Goal: Task Accomplishment & Management: Manage account settings

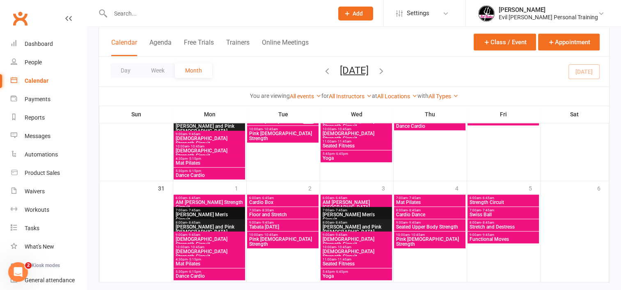
scroll to position [640, 0]
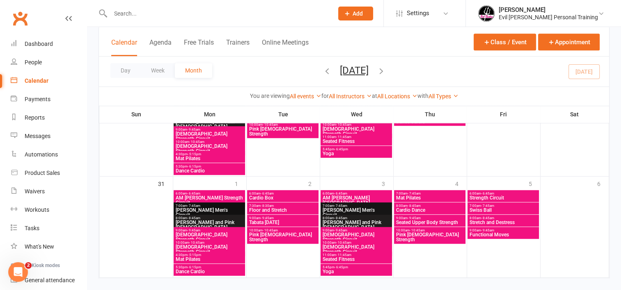
click at [386, 70] on icon "button" at bounding box center [381, 70] width 9 height 9
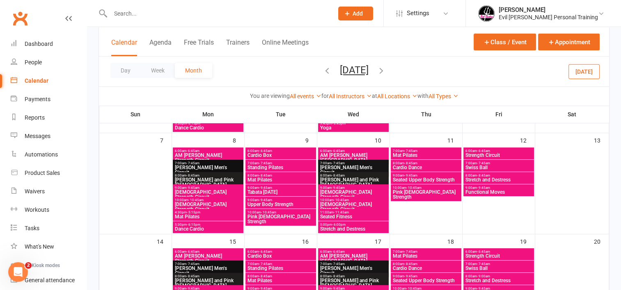
scroll to position [141, 0]
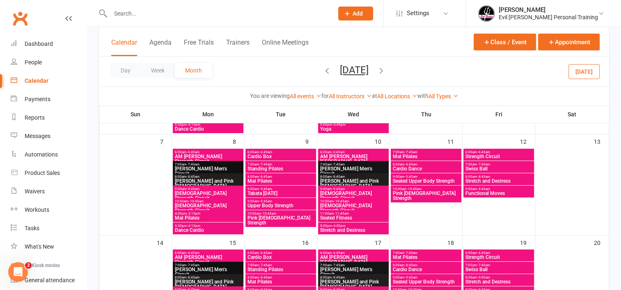
click at [271, 204] on span "Upper Body Strength" at bounding box center [280, 205] width 67 height 5
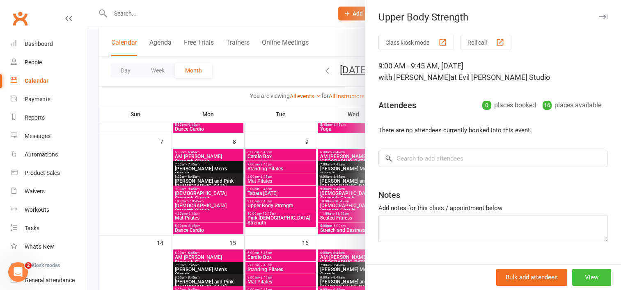
click at [585, 277] on button "View" at bounding box center [591, 277] width 39 height 17
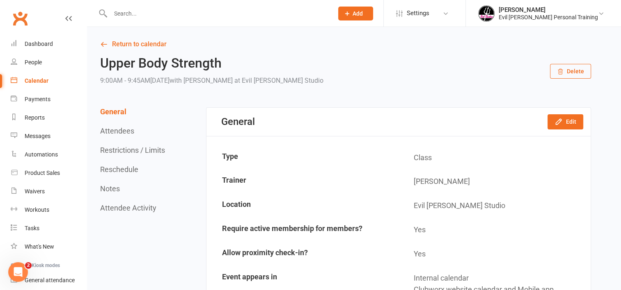
click at [570, 74] on button "Delete" at bounding box center [570, 71] width 41 height 15
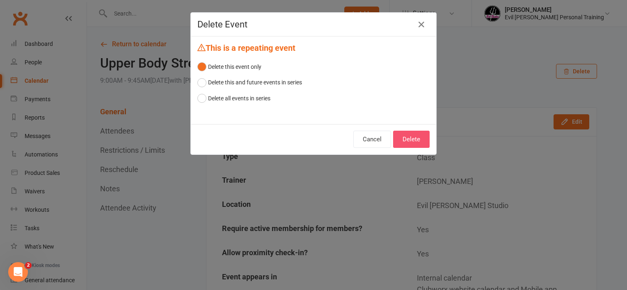
click at [404, 138] on button "Delete" at bounding box center [411, 139] width 37 height 17
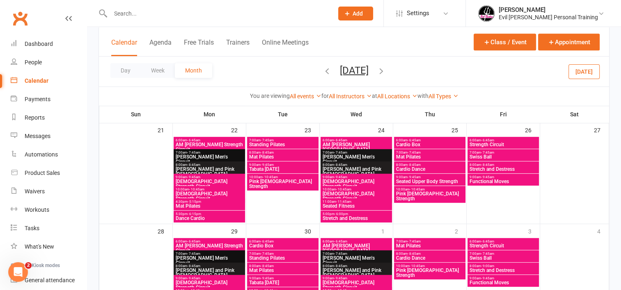
scroll to position [350, 0]
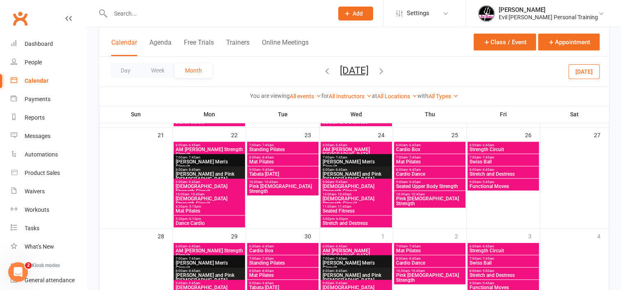
click at [437, 184] on span "Seated Upper Body Strength" at bounding box center [429, 186] width 68 height 5
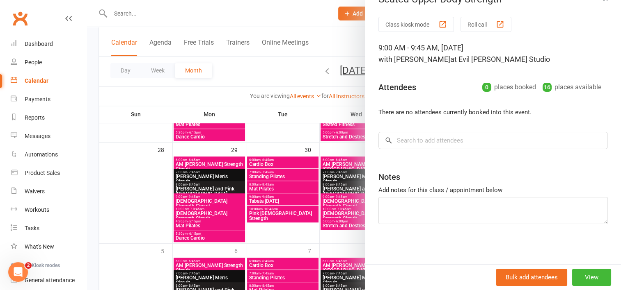
scroll to position [491, 0]
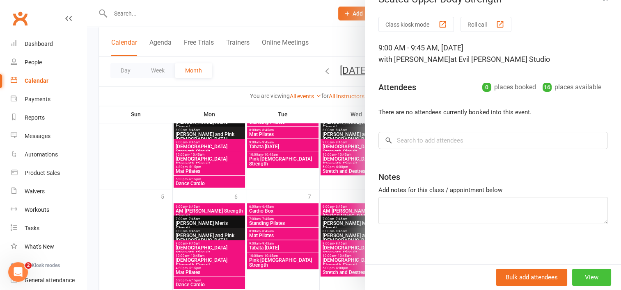
click at [572, 273] on button "View" at bounding box center [591, 277] width 39 height 17
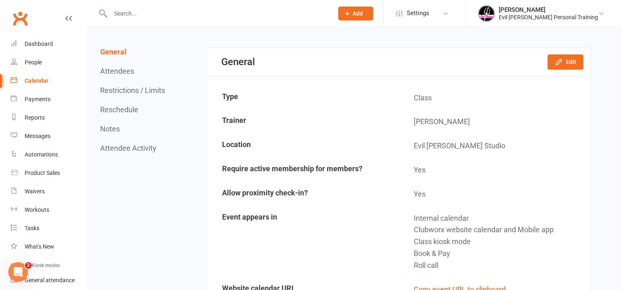
scroll to position [9, 0]
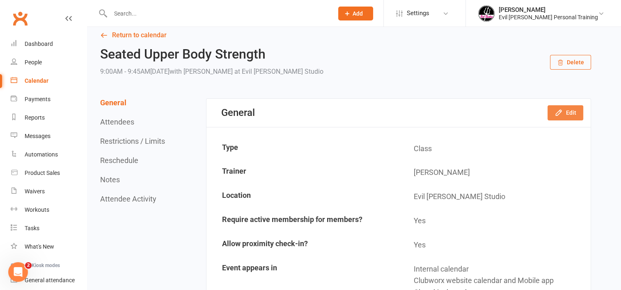
click at [558, 113] on icon "button" at bounding box center [558, 113] width 8 height 8
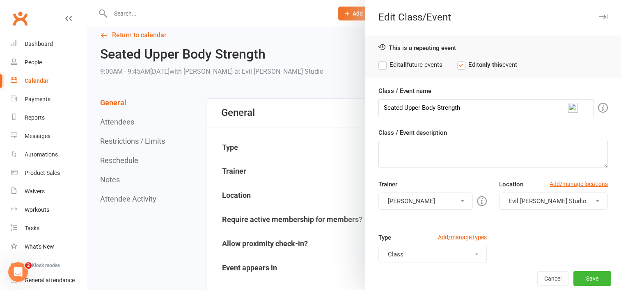
click at [335, 115] on div at bounding box center [354, 145] width 534 height 290
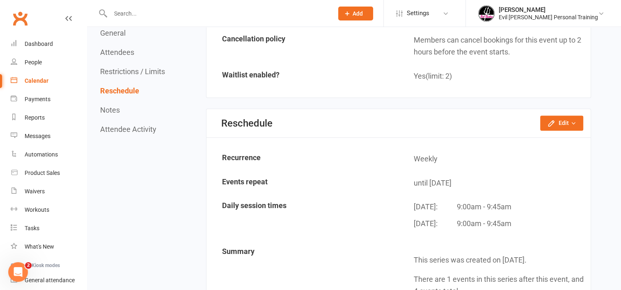
scroll to position [686, 0]
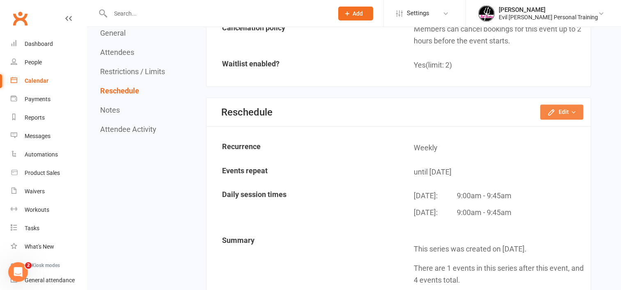
click at [571, 110] on icon "button" at bounding box center [573, 113] width 6 height 6
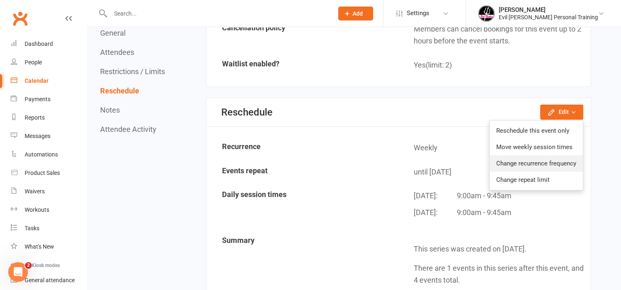
click at [560, 158] on link "Change recurrence frequency" at bounding box center [535, 163] width 93 height 16
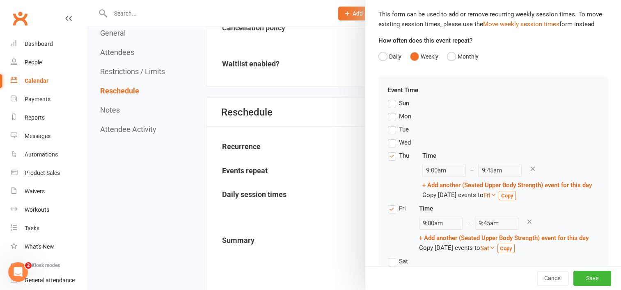
scroll to position [0, 0]
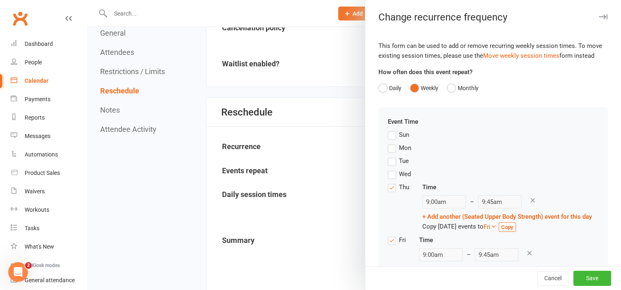
click at [341, 12] on div at bounding box center [354, 145] width 534 height 290
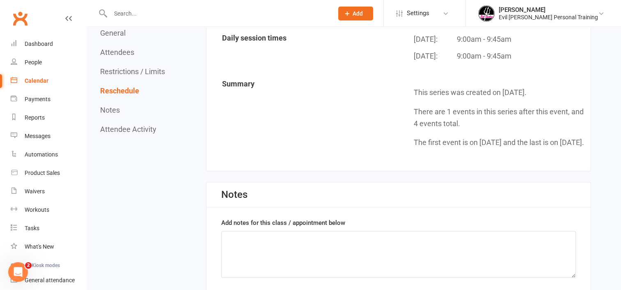
scroll to position [836, 0]
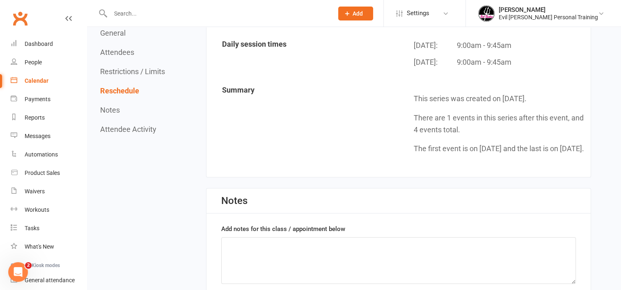
click at [37, 81] on div "Calendar" at bounding box center [37, 81] width 24 height 7
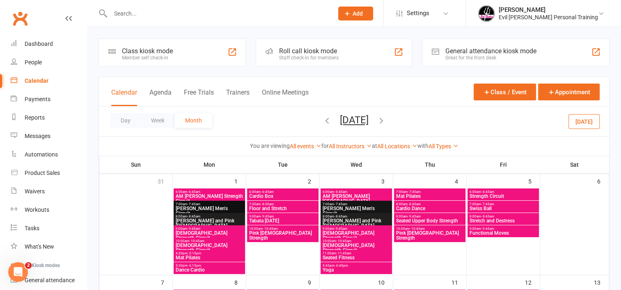
click at [322, 120] on icon "button" at bounding box center [326, 120] width 9 height 9
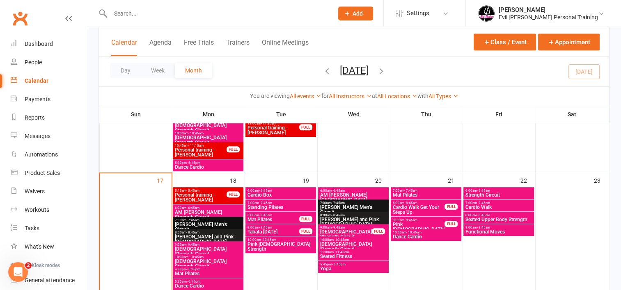
scroll to position [409, 0]
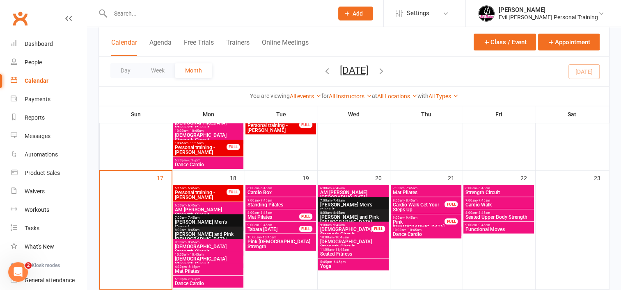
click at [408, 205] on span "Cardio Walk Get Your Steps Up" at bounding box center [418, 208] width 53 height 10
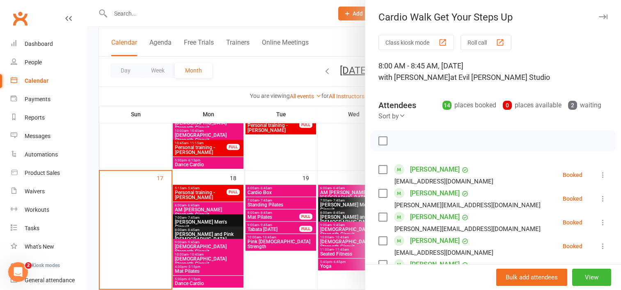
click at [351, 149] on div at bounding box center [354, 145] width 534 height 290
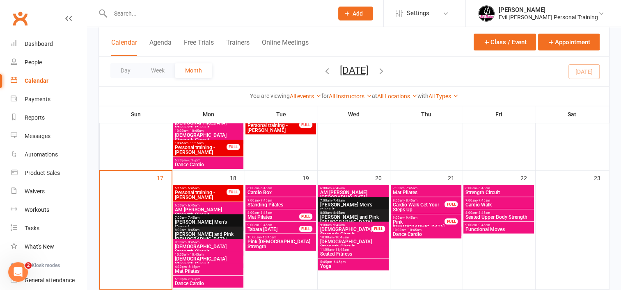
click at [206, 208] on span "AM [PERSON_NAME] Strength Circuit" at bounding box center [207, 213] width 67 height 10
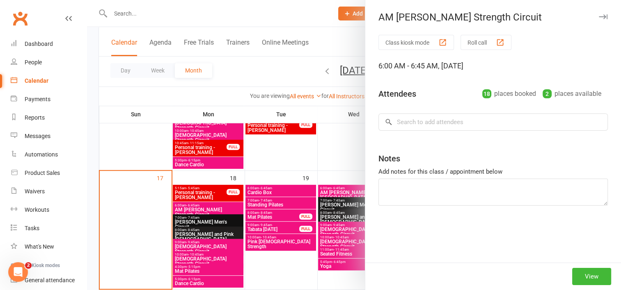
click at [299, 151] on div at bounding box center [354, 145] width 534 height 290
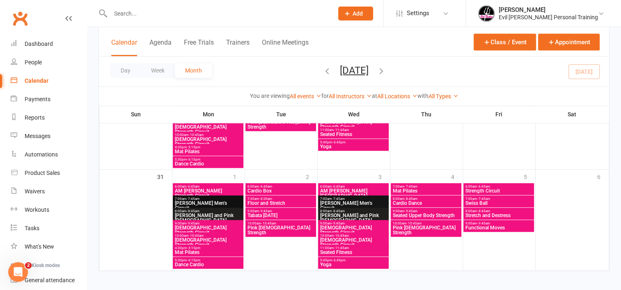
scroll to position [647, 0]
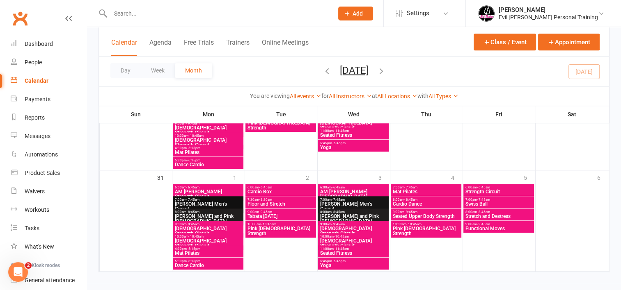
click at [290, 203] on span "Floor and Stretch" at bounding box center [280, 204] width 67 height 5
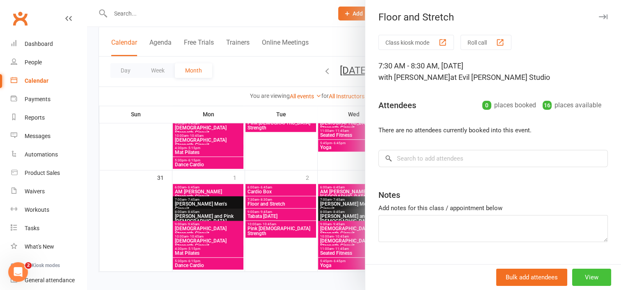
click at [588, 280] on button "View" at bounding box center [591, 277] width 39 height 17
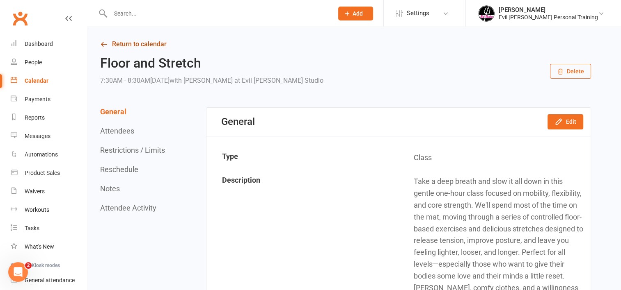
click at [141, 42] on link "Return to calendar" at bounding box center [345, 44] width 491 height 11
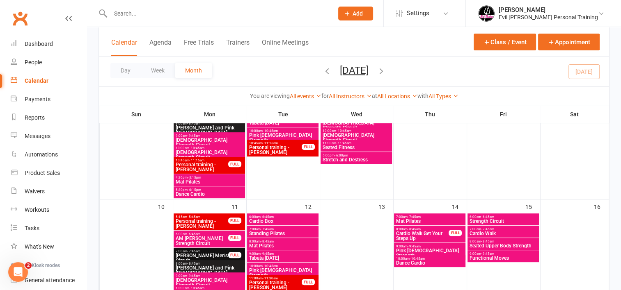
scroll to position [270, 0]
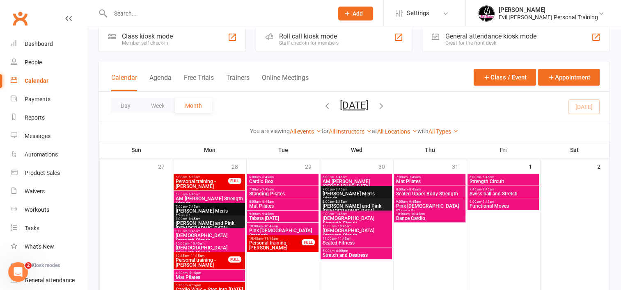
click at [596, 25] on li "[PERSON_NAME] Evil [PERSON_NAME] Personal Training My profile My subscription H…" at bounding box center [542, 13] width 155 height 27
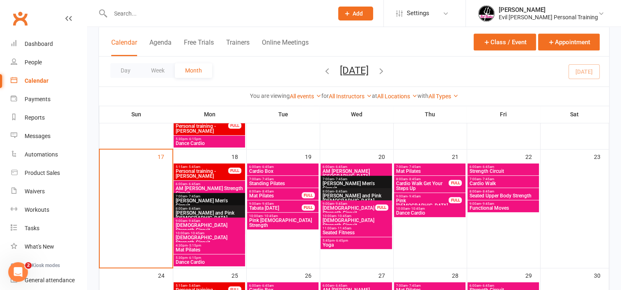
scroll to position [443, 0]
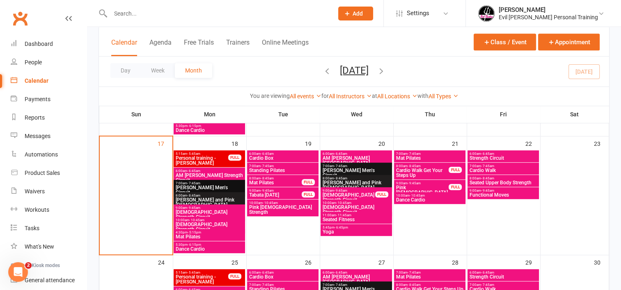
click at [408, 185] on span "Pink [DEMOGRAPHIC_DATA] Strength" at bounding box center [421, 192] width 53 height 15
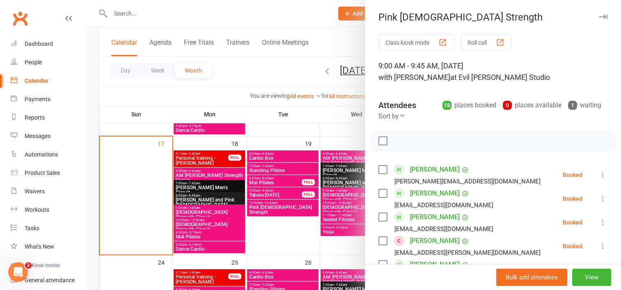
click at [352, 82] on div at bounding box center [354, 145] width 534 height 290
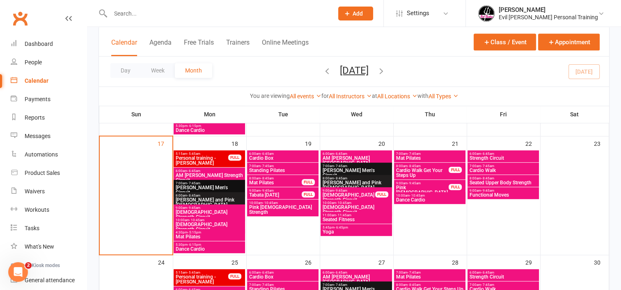
click at [414, 174] on span "Cardio Walk Get Your Steps Up" at bounding box center [421, 173] width 53 height 10
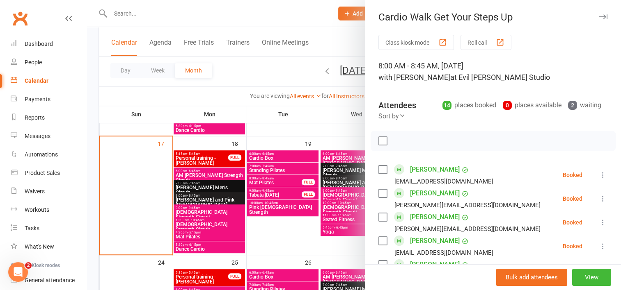
click at [352, 118] on div at bounding box center [354, 145] width 534 height 290
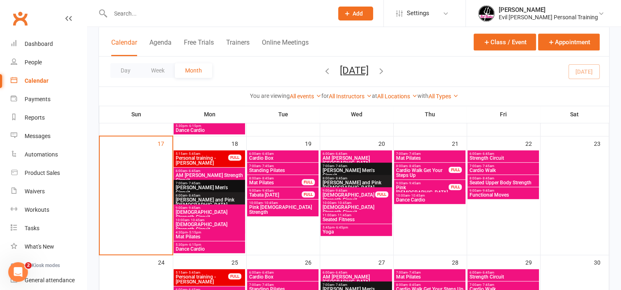
click at [491, 156] on span "Strength Circuit" at bounding box center [503, 158] width 68 height 5
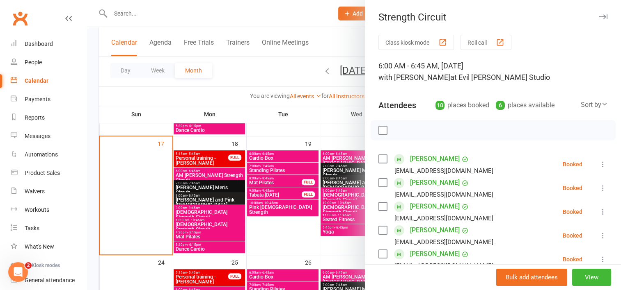
click at [336, 115] on div at bounding box center [354, 145] width 534 height 290
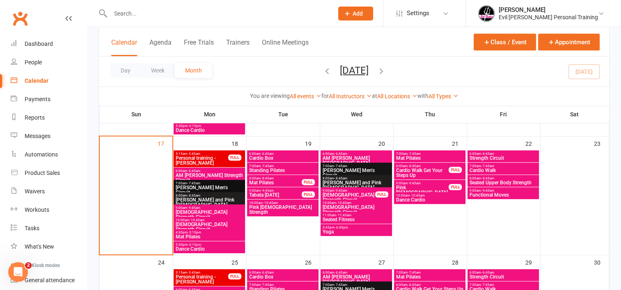
click at [484, 165] on span "- 7:45am" at bounding box center [487, 167] width 13 height 4
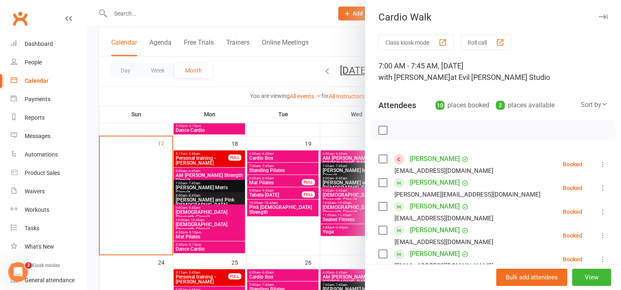
click at [347, 114] on div at bounding box center [354, 145] width 534 height 290
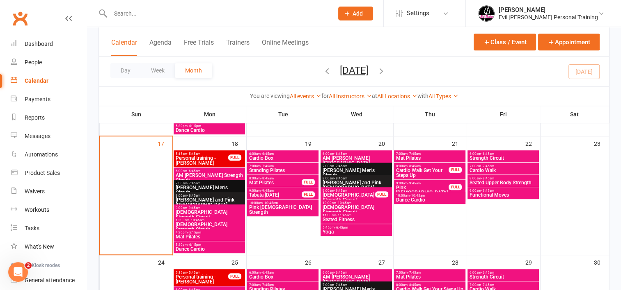
click at [495, 181] on span "Seated Upper Body Strength" at bounding box center [503, 183] width 68 height 5
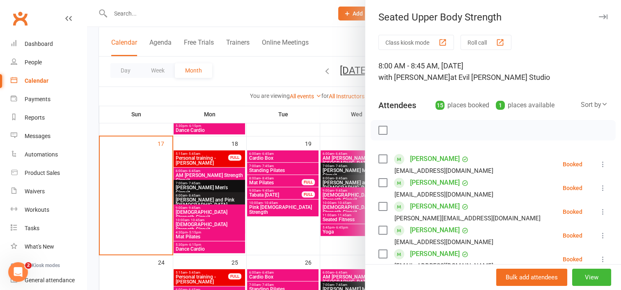
click at [336, 121] on div at bounding box center [354, 145] width 534 height 290
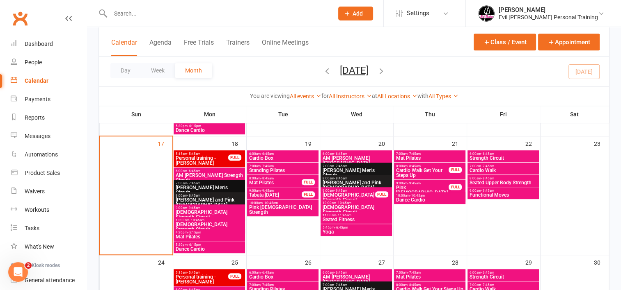
click at [502, 191] on span "9:00am - 9:45am" at bounding box center [503, 191] width 68 height 4
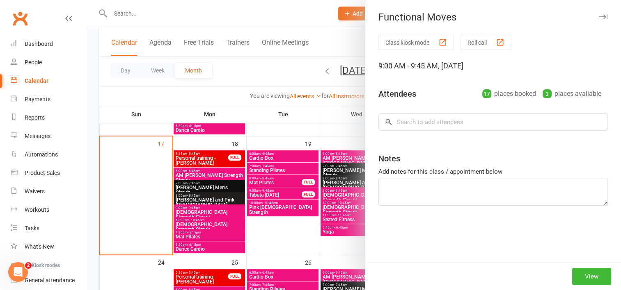
click at [315, 114] on div at bounding box center [354, 145] width 534 height 290
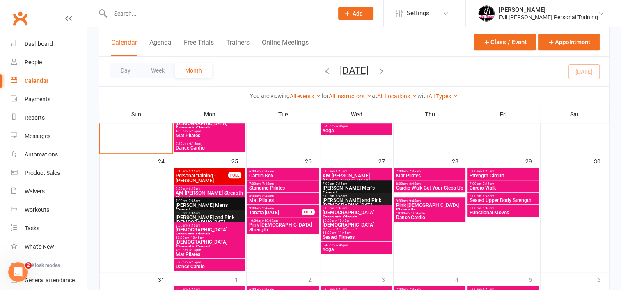
scroll to position [543, 0]
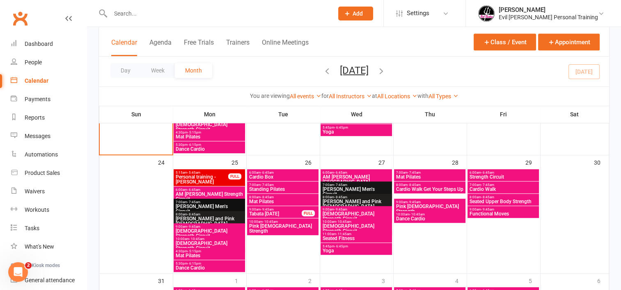
click at [189, 254] on span "Mat Pilates" at bounding box center [209, 256] width 68 height 5
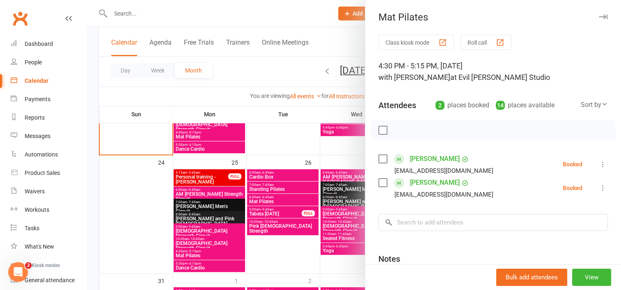
click at [136, 184] on div at bounding box center [354, 145] width 534 height 290
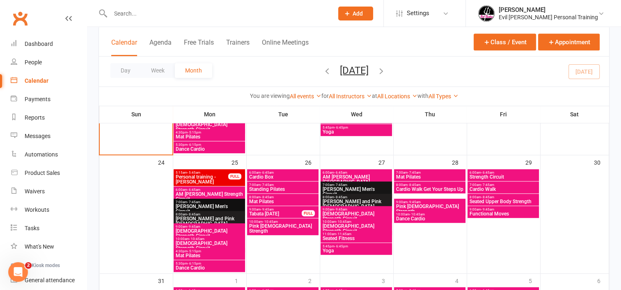
click at [202, 266] on span "Dance Cardio" at bounding box center [209, 268] width 68 height 5
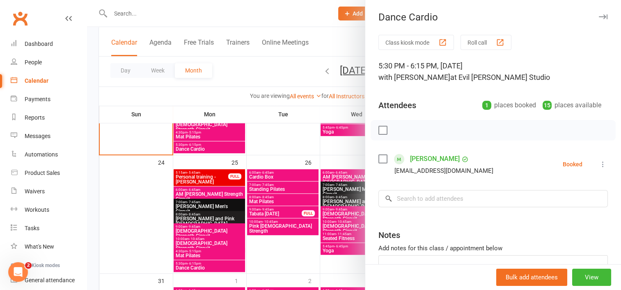
click at [138, 189] on div at bounding box center [354, 145] width 534 height 290
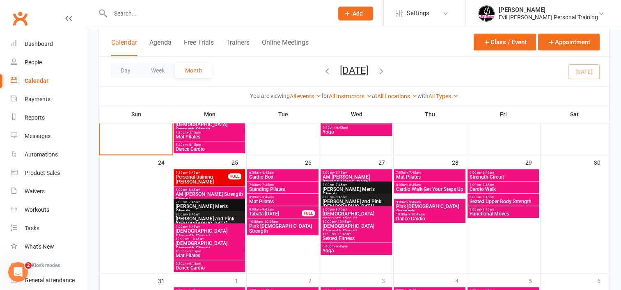
click at [213, 134] on span "4:30pm - 5:15pm" at bounding box center [209, 133] width 68 height 4
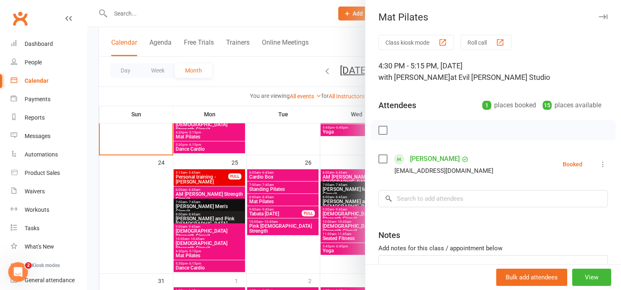
click at [215, 146] on div at bounding box center [354, 145] width 534 height 290
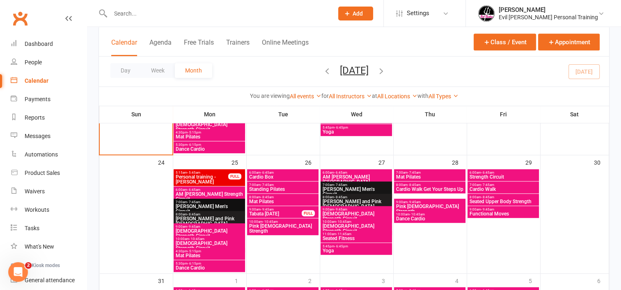
click at [215, 147] on span "Dance Cardio" at bounding box center [209, 149] width 68 height 5
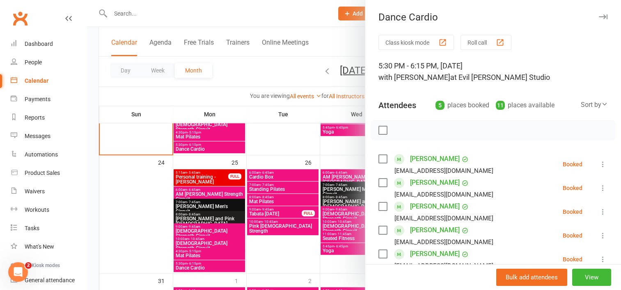
click at [217, 79] on div at bounding box center [354, 145] width 534 height 290
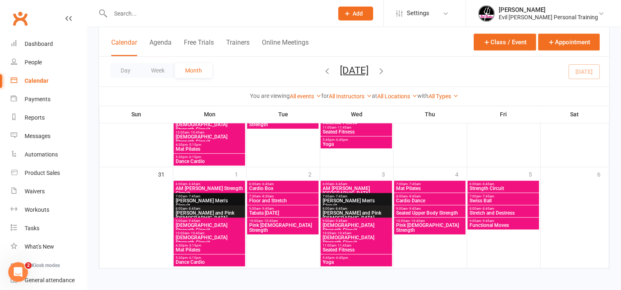
scroll to position [651, 0]
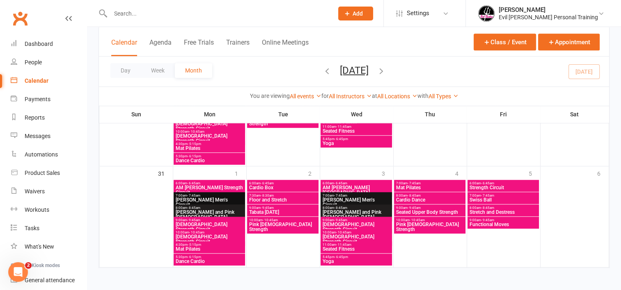
click at [386, 69] on icon "button" at bounding box center [381, 70] width 9 height 9
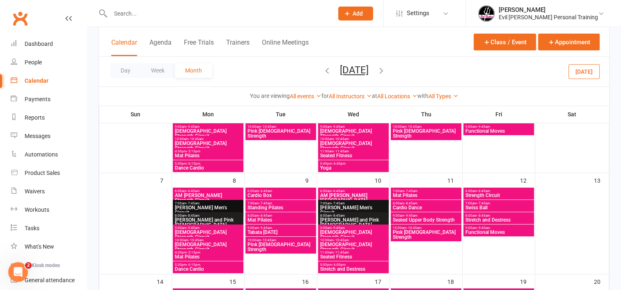
scroll to position [107, 0]
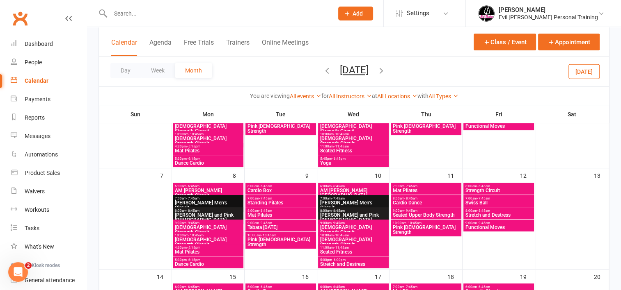
click at [279, 199] on span "7:00am - 7:45am" at bounding box center [280, 199] width 67 height 4
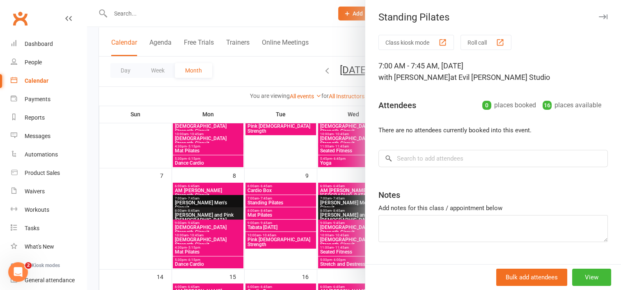
click at [282, 178] on div at bounding box center [354, 145] width 534 height 290
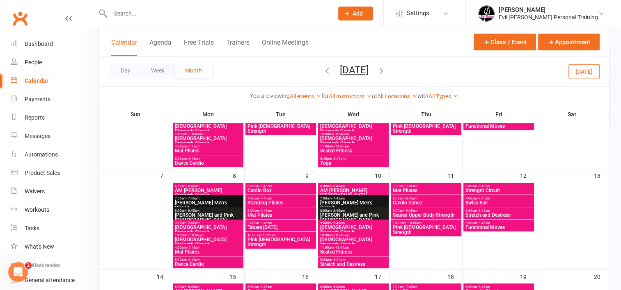
click at [279, 210] on span "8:00am - 8:45am" at bounding box center [280, 211] width 67 height 4
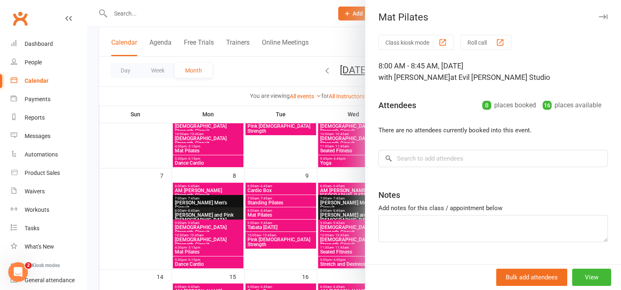
click at [281, 165] on div at bounding box center [354, 145] width 534 height 290
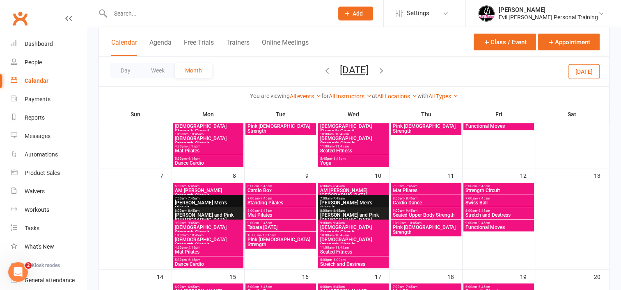
click at [275, 225] on span "Tabata [DATE]" at bounding box center [280, 227] width 67 height 5
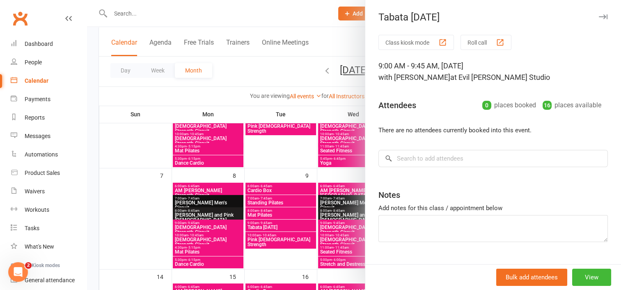
click at [281, 153] on div at bounding box center [354, 145] width 534 height 290
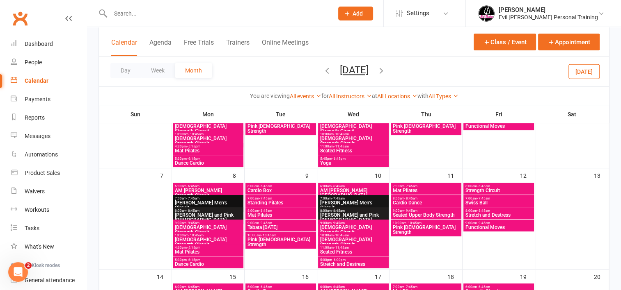
click at [276, 239] on span "Pink [DEMOGRAPHIC_DATA] Strength" at bounding box center [280, 243] width 67 height 10
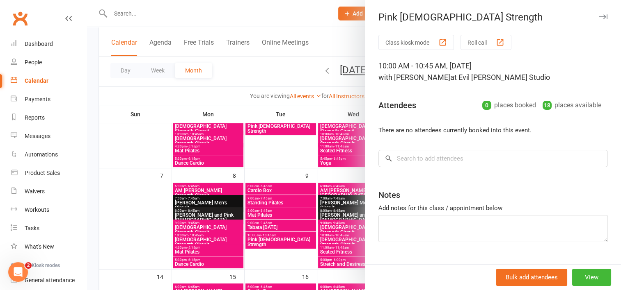
click at [277, 179] on div at bounding box center [354, 145] width 534 height 290
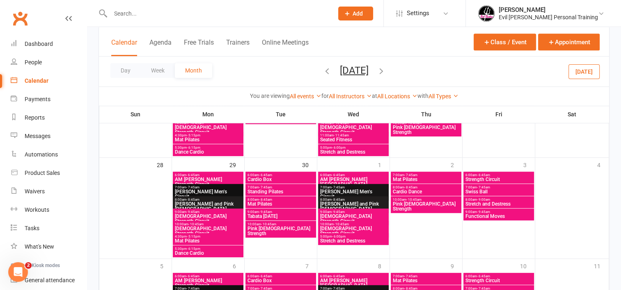
scroll to position [423, 0]
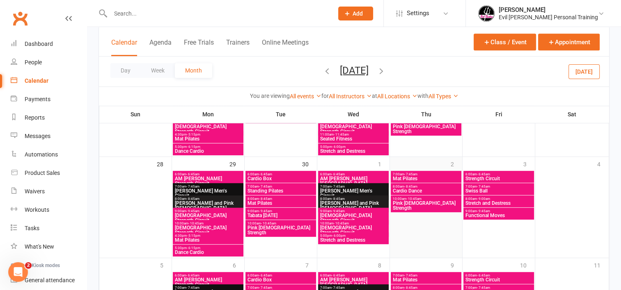
click at [438, 160] on div "2" at bounding box center [426, 207] width 72 height 101
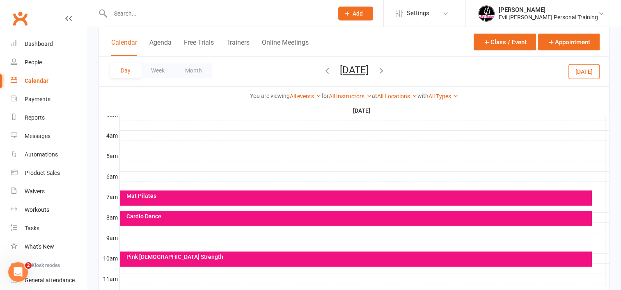
scroll to position [121, 0]
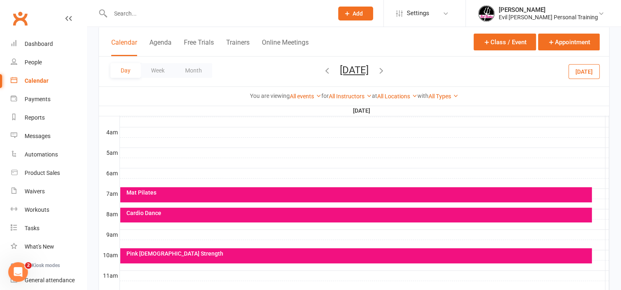
click at [123, 232] on div at bounding box center [364, 235] width 489 height 10
click at [125, 221] on button "Add Event" at bounding box center [117, 223] width 27 height 10
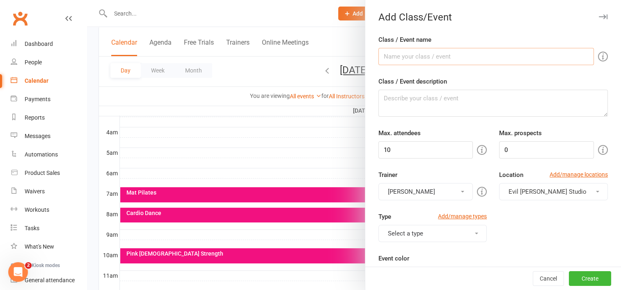
click at [400, 54] on input "Class / Event name" at bounding box center [485, 56] width 215 height 17
type input "Seated Upper Body Strength"
drag, startPoint x: 400, startPoint y: 149, endPoint x: 350, endPoint y: 149, distance: 49.6
click at [87, 0] on new-event-schedule "Add Class/Event Class / Event name Seated Upper Body Strength Class / Event des…" at bounding box center [87, 0] width 0 height 0
type input "16"
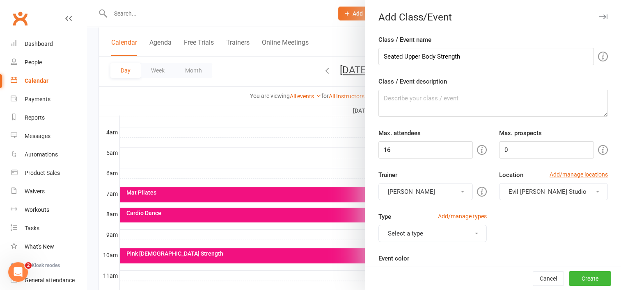
click at [384, 189] on button "[PERSON_NAME]" at bounding box center [425, 191] width 95 height 17
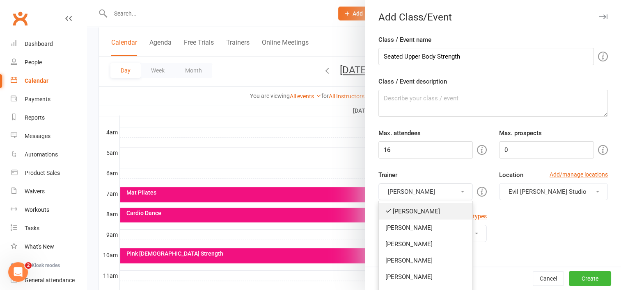
click at [388, 212] on link "[PERSON_NAME]" at bounding box center [426, 211] width 94 height 16
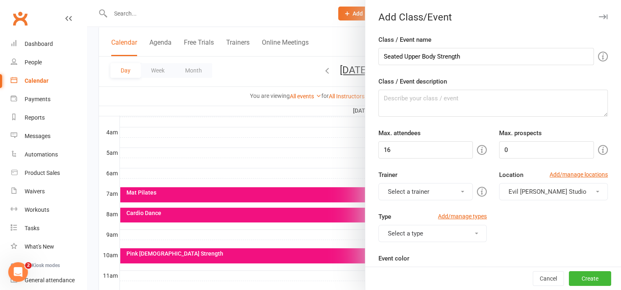
click at [456, 187] on button "Select a trainer" at bounding box center [425, 191] width 95 height 17
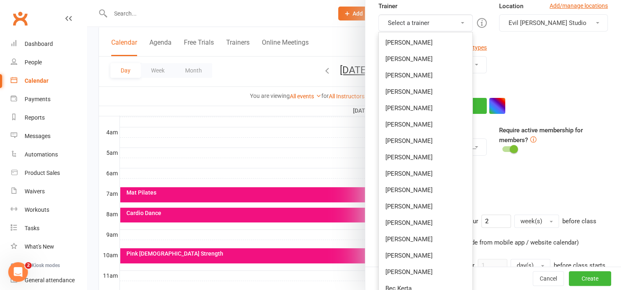
scroll to position [172, 0]
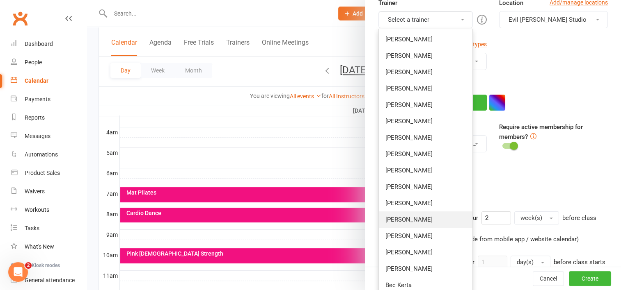
click at [417, 217] on link "[PERSON_NAME]" at bounding box center [426, 220] width 94 height 16
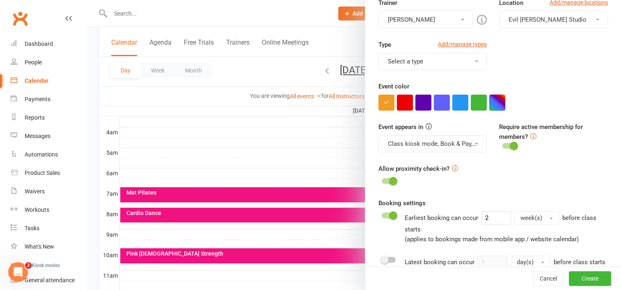
click at [496, 98] on button "button" at bounding box center [497, 103] width 16 height 16
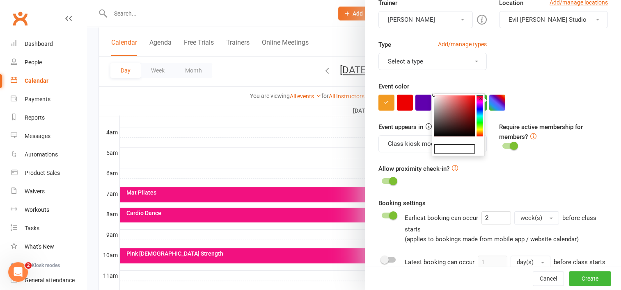
click at [460, 150] on input "text" at bounding box center [454, 149] width 41 height 10
click at [464, 153] on input "f#21180" at bounding box center [454, 149] width 41 height 10
type input "f"
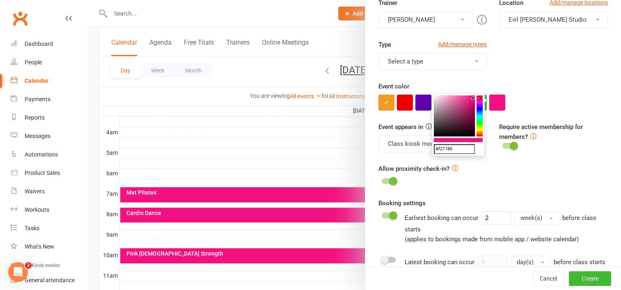
type input "#f21180"
click at [493, 107] on button "button" at bounding box center [497, 103] width 16 height 16
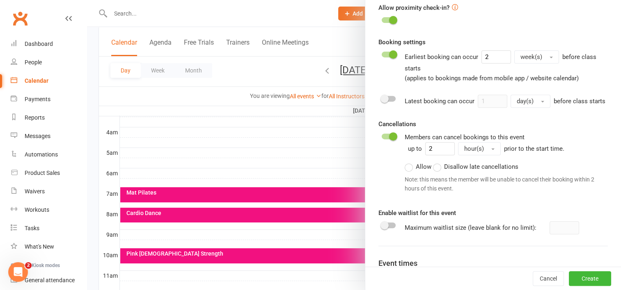
scroll to position [333, 0]
click at [388, 229] on div at bounding box center [389, 226] width 14 height 6
click at [382, 225] on input "checkbox" at bounding box center [382, 225] width 0 height 0
click at [423, 258] on form "Class / Event name Seated Upper Body Strength Class / Event description Max. at…" at bounding box center [492, 26] width 229 height 648
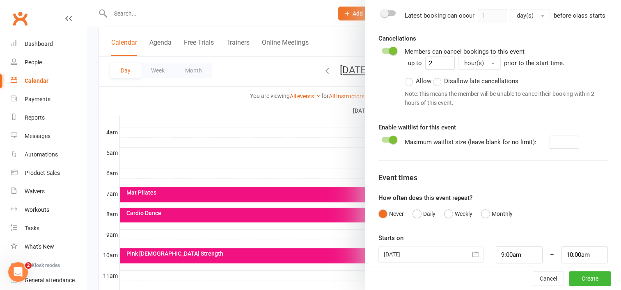
scroll to position [430, 0]
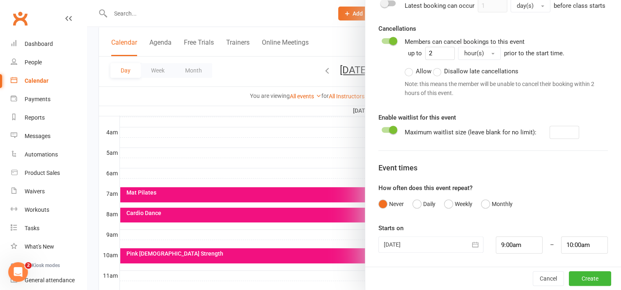
click at [382, 133] on div at bounding box center [389, 130] width 14 height 6
click at [382, 129] on input "checkbox" at bounding box center [382, 129] width 0 height 0
click at [391, 133] on div at bounding box center [389, 130] width 14 height 6
click at [382, 129] on input "checkbox" at bounding box center [382, 129] width 0 height 0
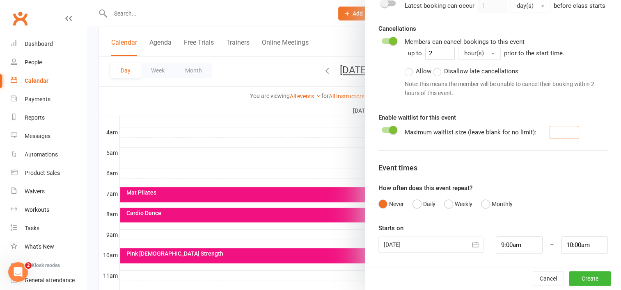
click at [555, 139] on input "number" at bounding box center [564, 132] width 30 height 13
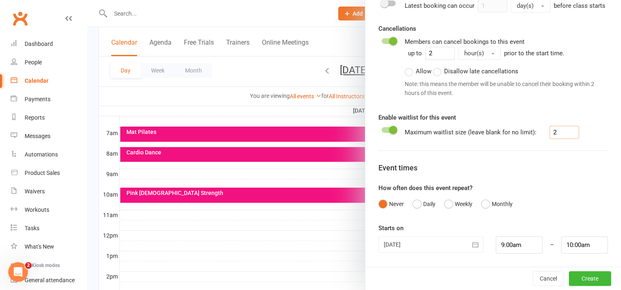
scroll to position [208, 0]
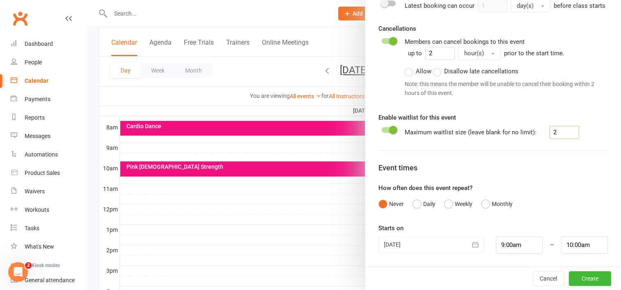
type input "2"
click at [471, 249] on icon "button" at bounding box center [475, 245] width 8 height 8
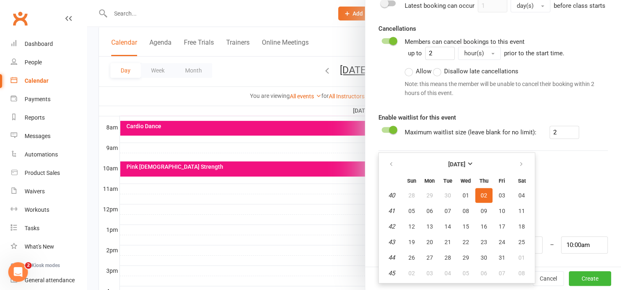
click at [480, 199] on span "02" at bounding box center [483, 195] width 7 height 7
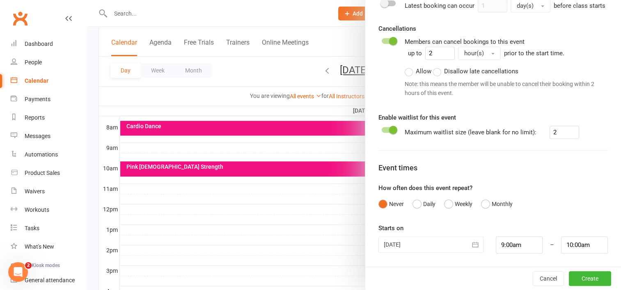
scroll to position [438, 0]
click at [445, 203] on button "Weekly" at bounding box center [458, 205] width 28 height 16
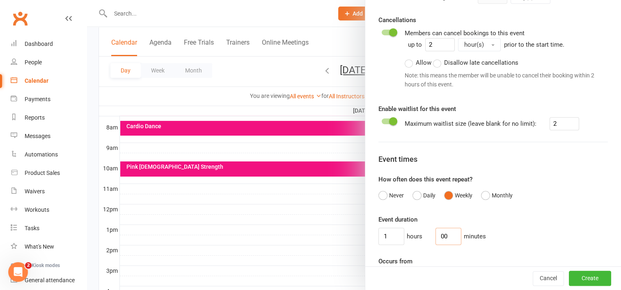
drag, startPoint x: 442, startPoint y: 245, endPoint x: 411, endPoint y: 249, distance: 31.9
click at [411, 245] on div "1 hours 00 minutes" at bounding box center [492, 236] width 229 height 17
type input "45"
drag, startPoint x: 385, startPoint y: 248, endPoint x: 355, endPoint y: 251, distance: 30.5
click at [87, 0] on new-event-schedule "Add Class/Event Class / Event name Seated Upper Body Strength Class / Event des…" at bounding box center [87, 0] width 0 height 0
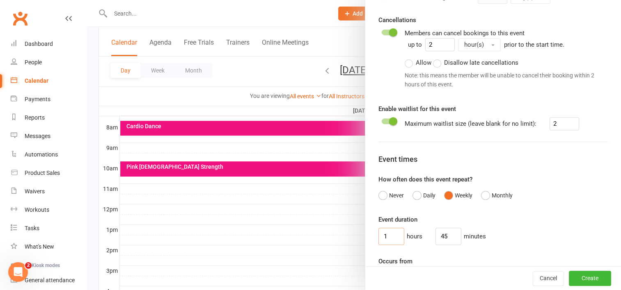
type input "0"
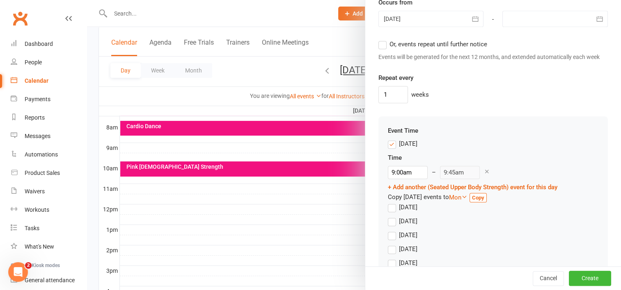
scroll to position [708, 0]
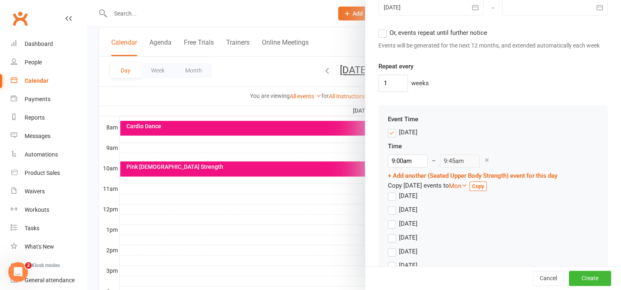
click at [389, 137] on label "Sunday" at bounding box center [403, 133] width 30 height 10
click at [389, 128] on input "Sunday" at bounding box center [390, 128] width 5 height 0
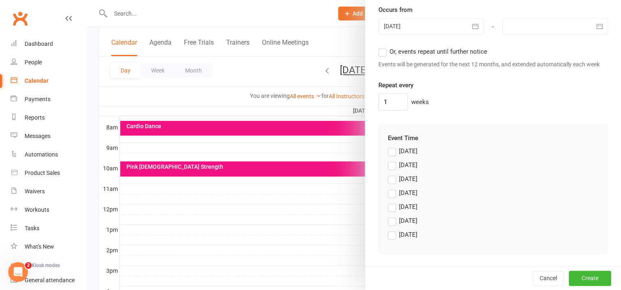
click at [391, 208] on label "Thursday" at bounding box center [403, 207] width 30 height 10
click at [391, 202] on input "Thursday" at bounding box center [390, 202] width 5 height 0
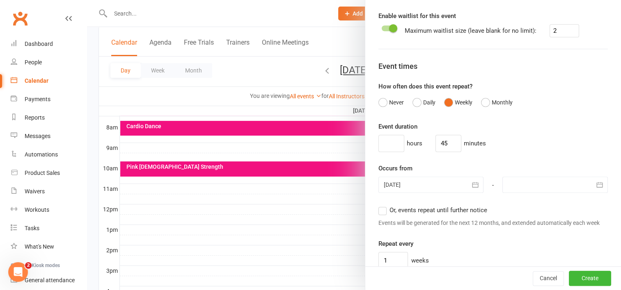
scroll to position [540, 0]
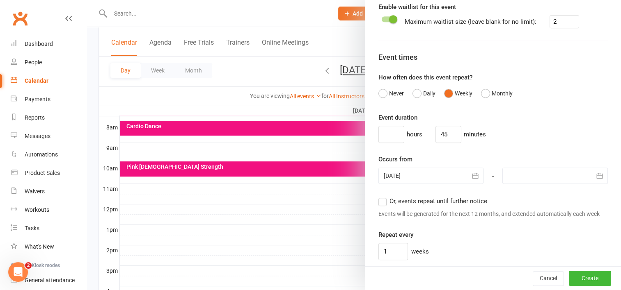
click at [595, 180] on icon "button" at bounding box center [599, 176] width 8 height 8
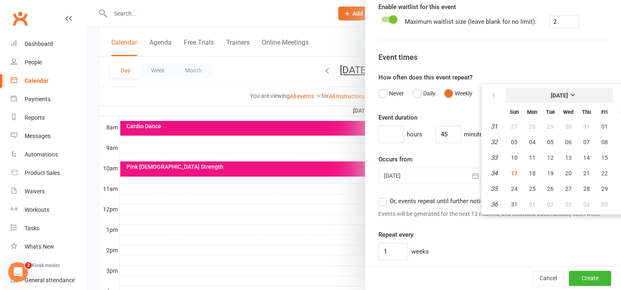
click at [568, 99] on strong "[DATE]" at bounding box center [559, 95] width 17 height 7
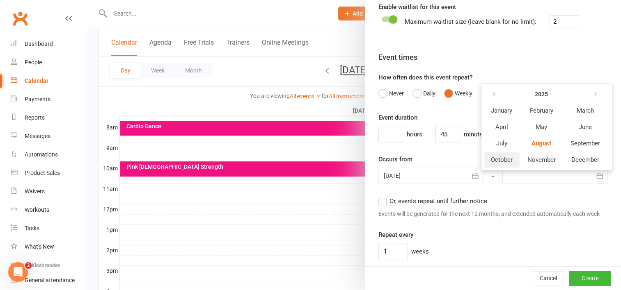
click at [497, 164] on span "October" at bounding box center [502, 159] width 22 height 7
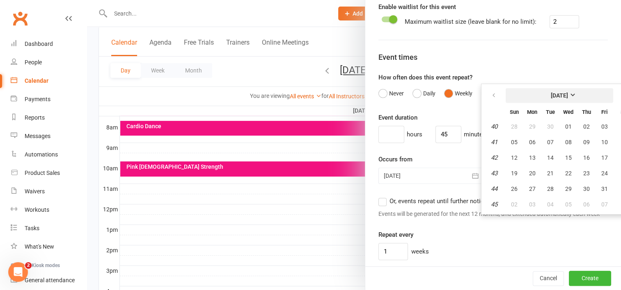
click at [568, 99] on strong "October 2025" at bounding box center [559, 95] width 17 height 7
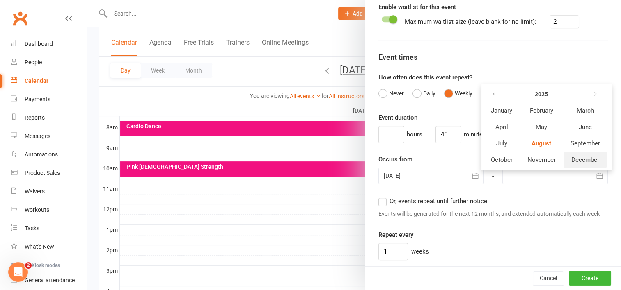
click at [574, 164] on span "December" at bounding box center [585, 159] width 28 height 7
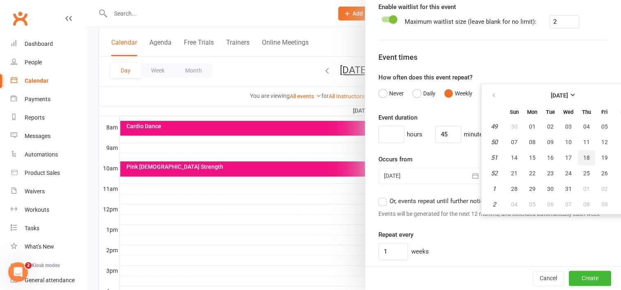
click at [583, 161] on span "18" at bounding box center [586, 158] width 7 height 7
type input "18 Dec 2025"
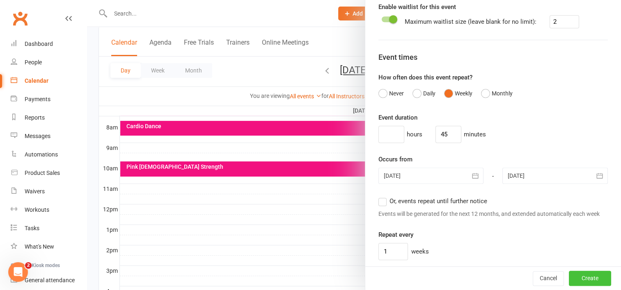
click at [572, 280] on button "Create" at bounding box center [590, 279] width 42 height 15
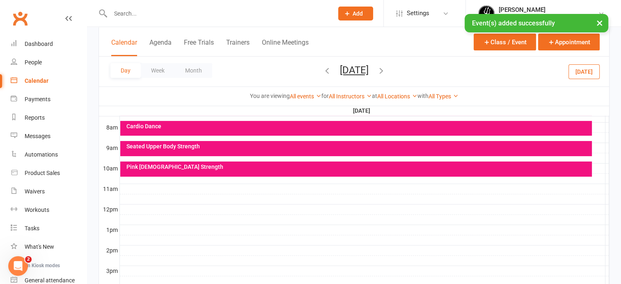
click at [41, 80] on div "Calendar" at bounding box center [37, 81] width 24 height 7
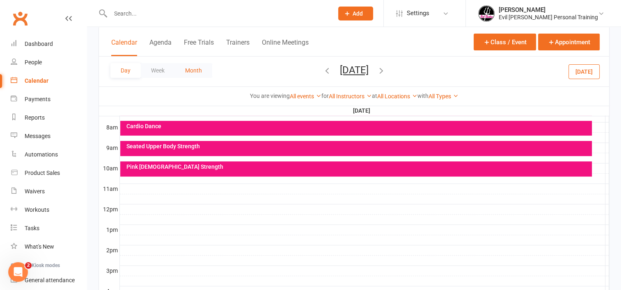
click at [193, 67] on button "Month" at bounding box center [193, 70] width 37 height 15
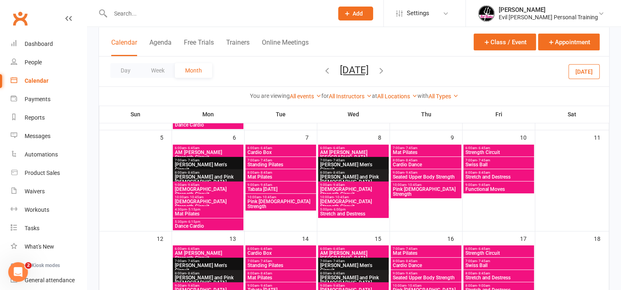
scroll to position [143, 0]
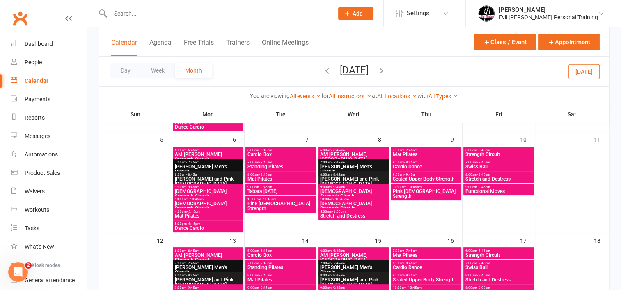
click at [447, 177] on span "Seated Upper Body Strength" at bounding box center [425, 179] width 67 height 5
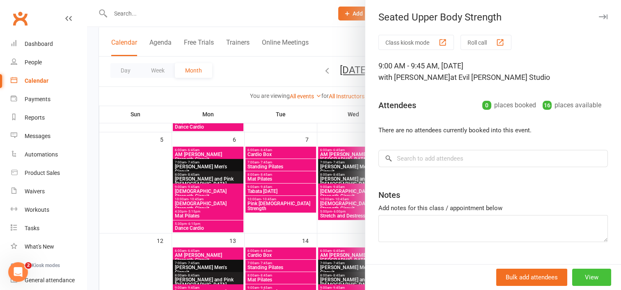
click at [578, 274] on button "View" at bounding box center [591, 277] width 39 height 17
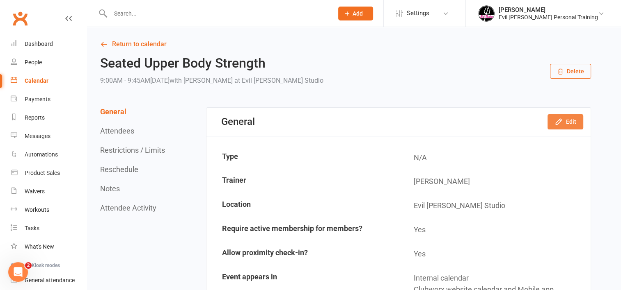
click at [569, 120] on button "Edit" at bounding box center [565, 121] width 36 height 15
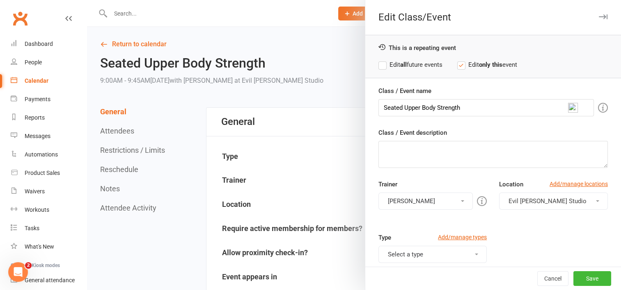
click at [416, 253] on button "Select a type" at bounding box center [432, 254] width 109 height 17
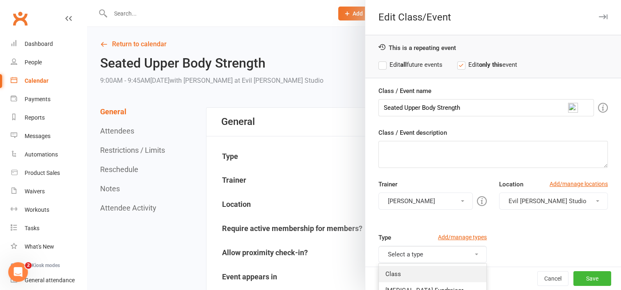
click at [402, 279] on link "Class" at bounding box center [433, 274] width 108 height 16
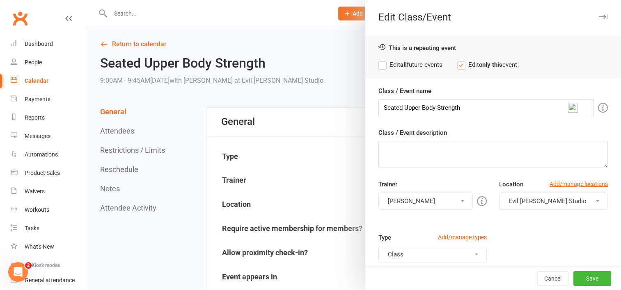
click at [329, 190] on div at bounding box center [354, 145] width 534 height 290
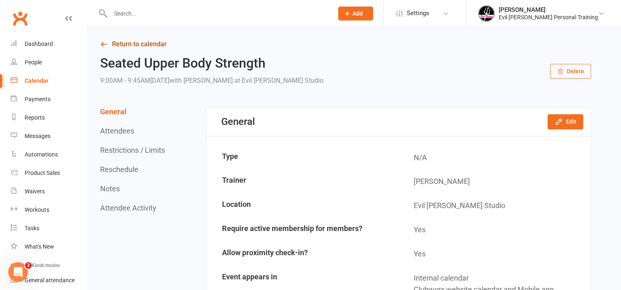
click at [120, 43] on link "Return to calendar" at bounding box center [345, 44] width 491 height 11
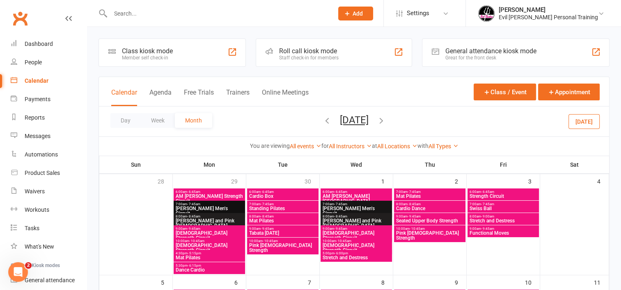
click at [322, 120] on icon "button" at bounding box center [326, 120] width 9 height 9
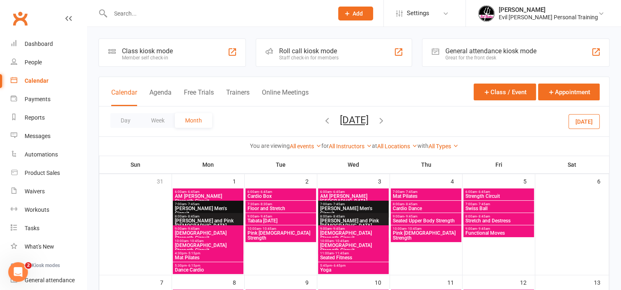
click at [408, 219] on span "Seated Upper Body Strength" at bounding box center [425, 221] width 67 height 5
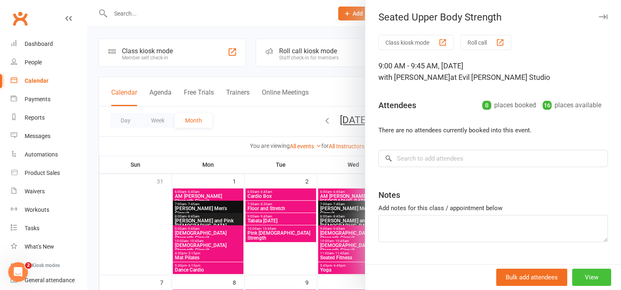
click at [572, 275] on button "View" at bounding box center [591, 277] width 39 height 17
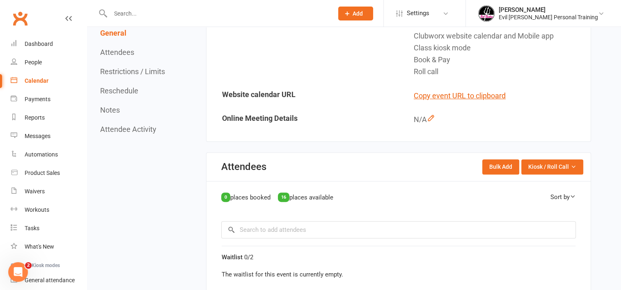
scroll to position [49, 0]
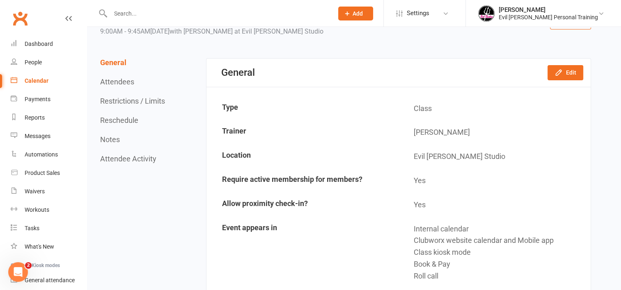
click at [37, 78] on div "Calendar" at bounding box center [37, 81] width 24 height 7
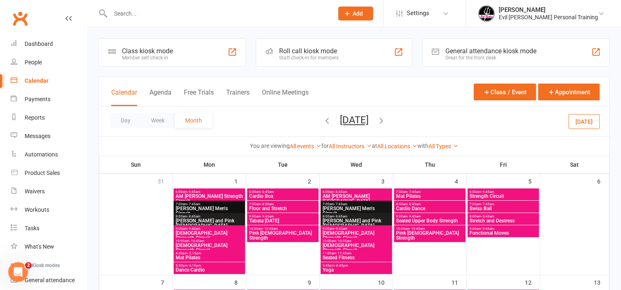
click at [322, 119] on icon "button" at bounding box center [326, 120] width 9 height 9
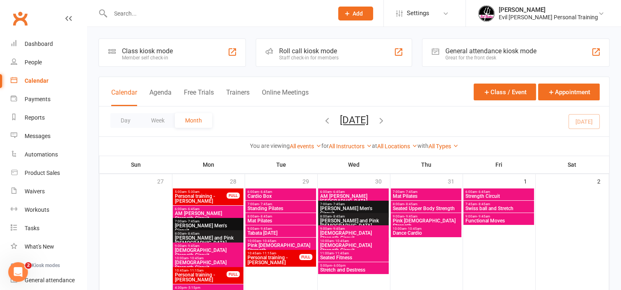
click at [413, 207] on span "Seated Upper Body Strength" at bounding box center [425, 208] width 67 height 5
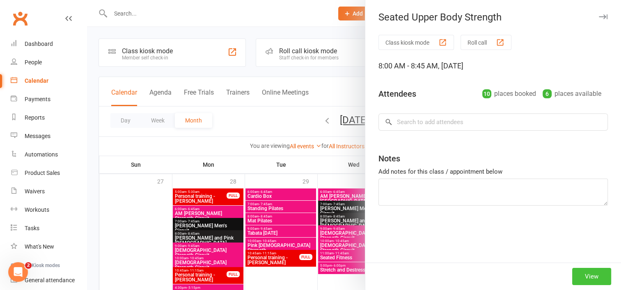
click at [584, 276] on button "View" at bounding box center [591, 276] width 39 height 17
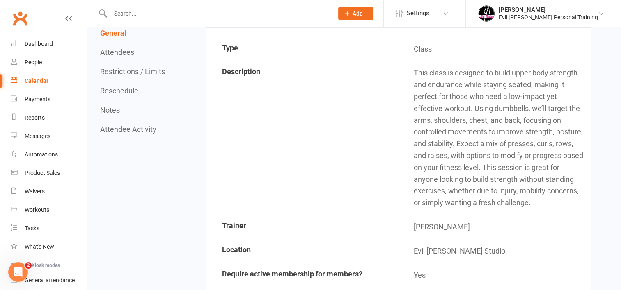
scroll to position [104, 0]
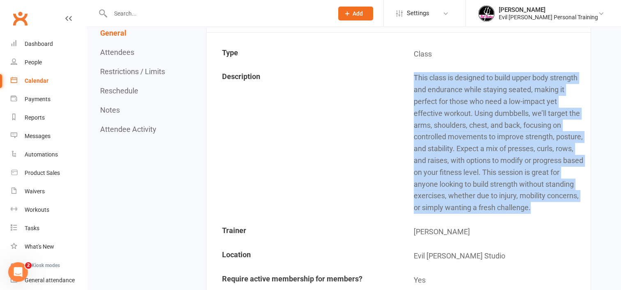
drag, startPoint x: 415, startPoint y: 74, endPoint x: 539, endPoint y: 208, distance: 182.9
click at [539, 208] on td "This class is designed to build upper body strength and endurance while staying…" at bounding box center [494, 142] width 191 height 153
copy td "This class is designed to build upper body strength and endurance while staying…"
click at [28, 78] on div "Calendar" at bounding box center [37, 81] width 24 height 7
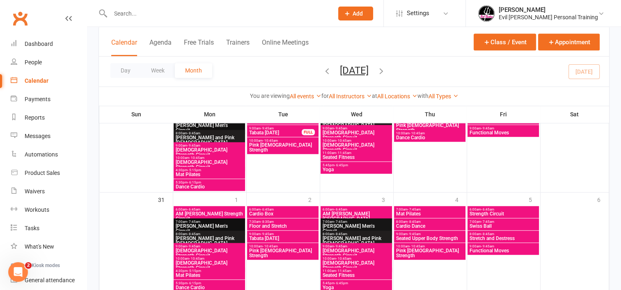
scroll to position [635, 0]
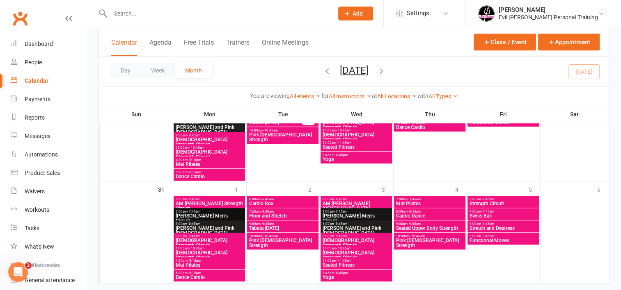
click at [418, 228] on span "Seated Upper Body Strength" at bounding box center [429, 228] width 68 height 5
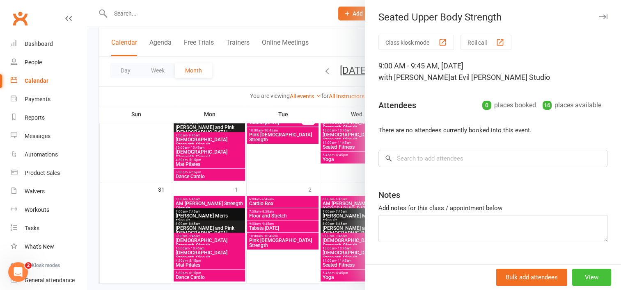
click at [583, 278] on button "View" at bounding box center [591, 277] width 39 height 17
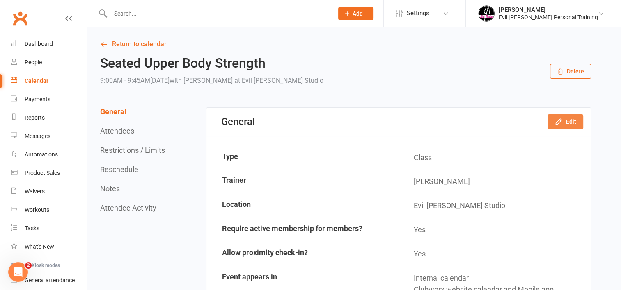
click at [567, 118] on button "Edit" at bounding box center [565, 121] width 36 height 15
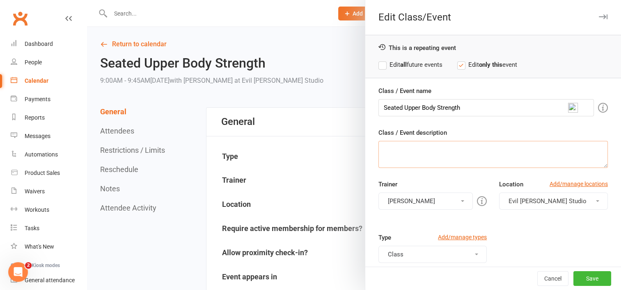
click at [384, 151] on textarea "Class / Event description" at bounding box center [492, 154] width 229 height 27
paste textarea "This class is designed to build upper body strength and endurance while staying…"
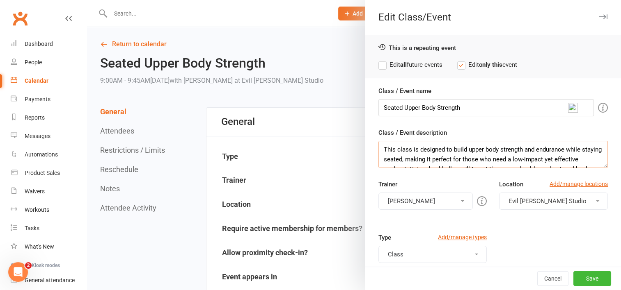
scroll to position [55, 0]
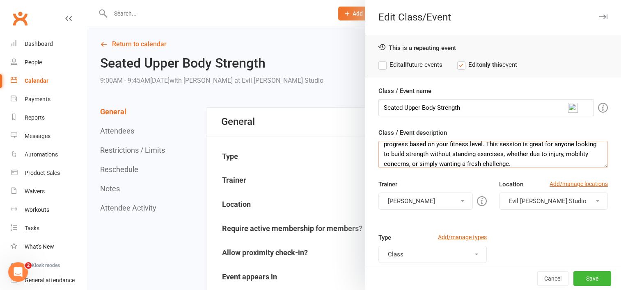
type textarea "This class is designed to build upper body strength and endurance while staying…"
click at [405, 70] on div "This is a repeating event Edit all future events Edit only this event" at bounding box center [493, 56] width 256 height 43
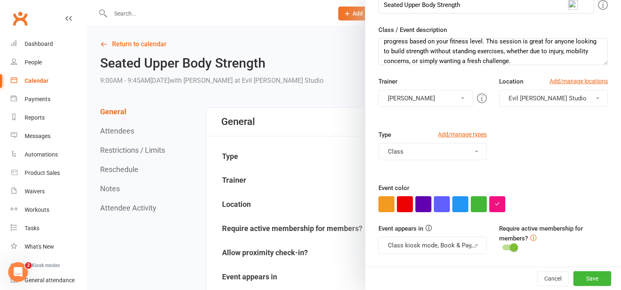
scroll to position [135, 0]
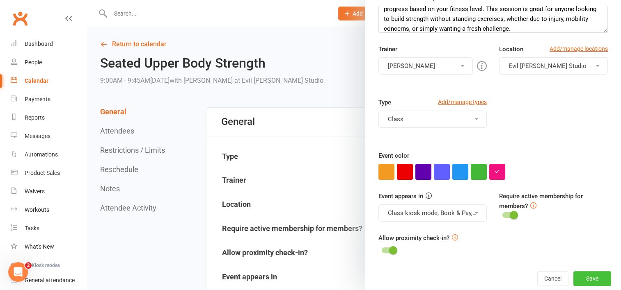
click at [582, 279] on button "Save" at bounding box center [592, 279] width 38 height 15
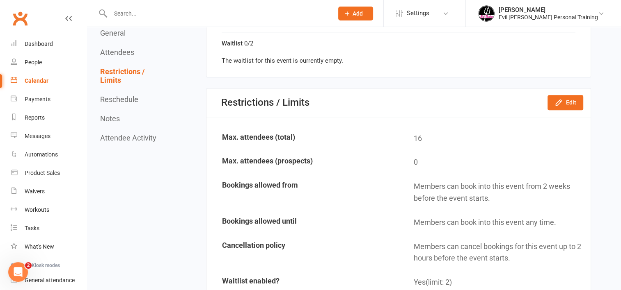
scroll to position [620, 0]
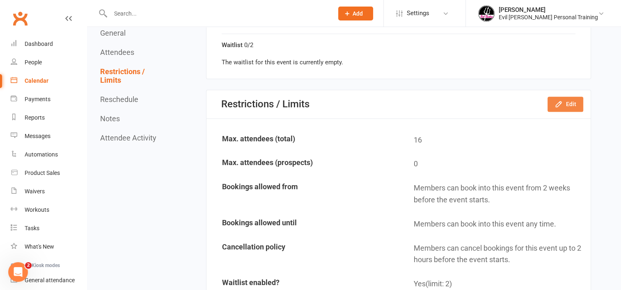
click at [574, 102] on button "Edit" at bounding box center [565, 104] width 36 height 15
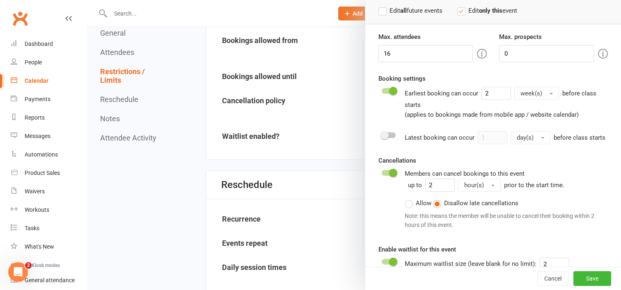
scroll to position [79, 0]
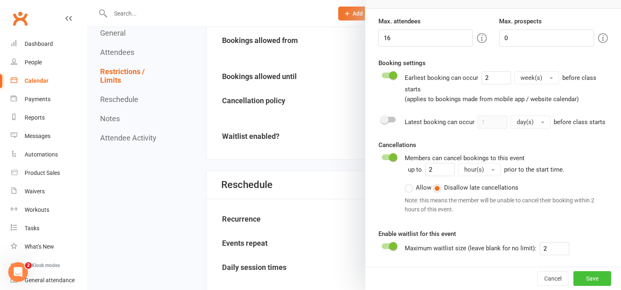
click at [584, 278] on button "Save" at bounding box center [592, 279] width 38 height 15
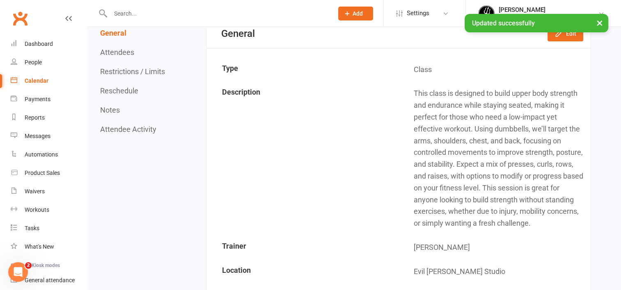
scroll to position [0, 0]
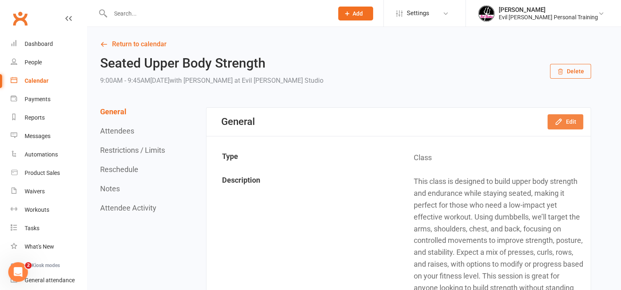
click at [564, 123] on button "Edit" at bounding box center [565, 121] width 36 height 15
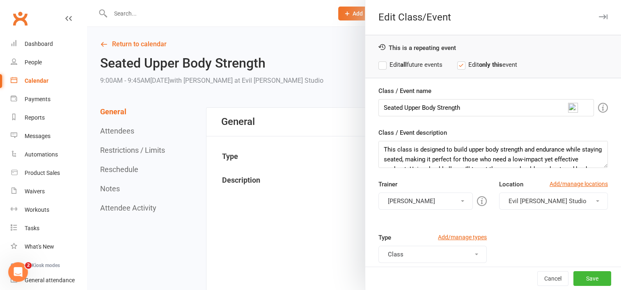
click at [378, 65] on label "Edit all future events" at bounding box center [410, 65] width 64 height 10
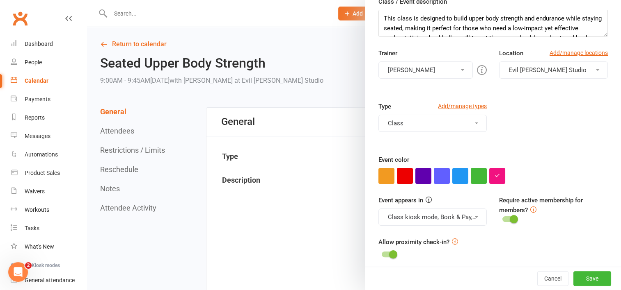
scroll to position [135, 0]
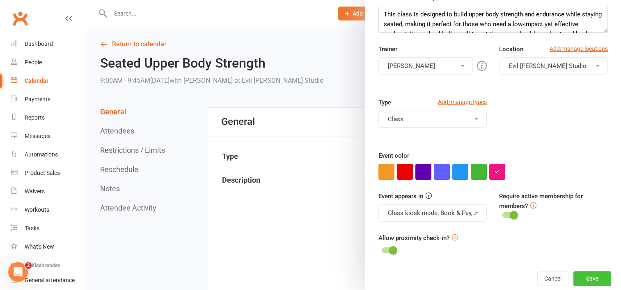
click at [582, 277] on button "Save" at bounding box center [592, 279] width 38 height 15
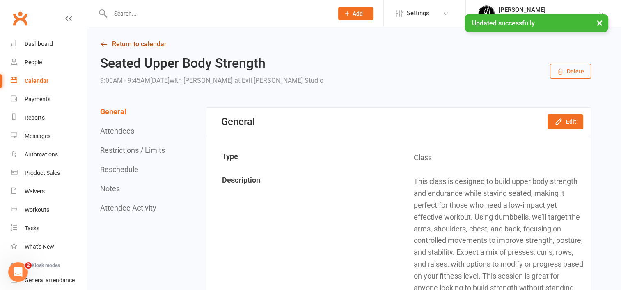
click at [133, 42] on link "Return to calendar" at bounding box center [345, 44] width 491 height 11
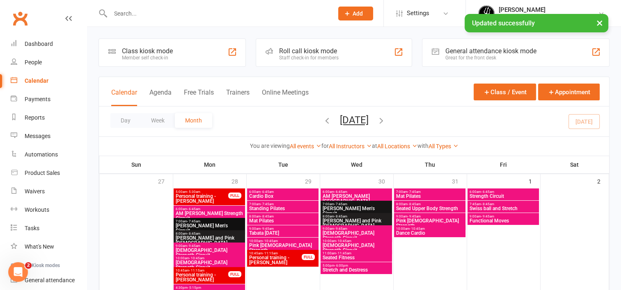
click at [386, 120] on icon "button" at bounding box center [381, 120] width 9 height 9
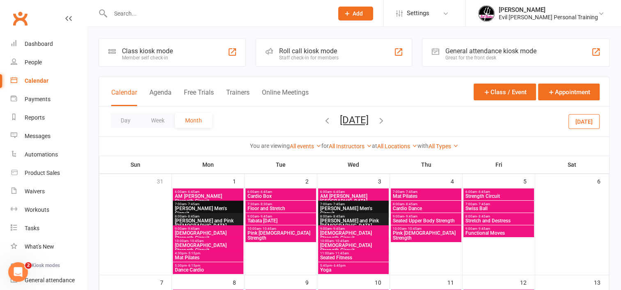
click at [386, 119] on icon "button" at bounding box center [381, 120] width 9 height 9
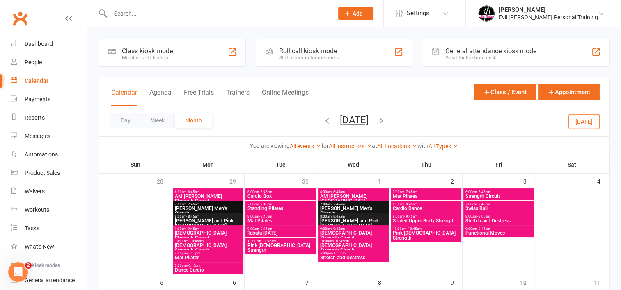
click at [407, 219] on span "Seated Upper Body Strength" at bounding box center [425, 221] width 67 height 5
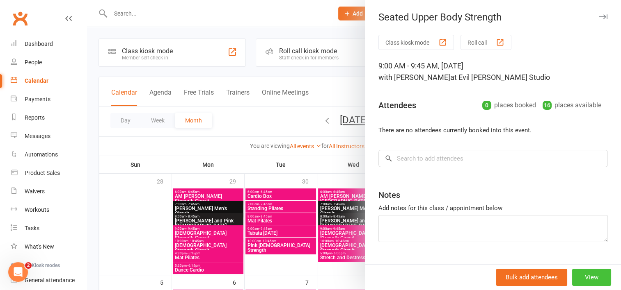
click at [572, 274] on button "View" at bounding box center [591, 277] width 39 height 17
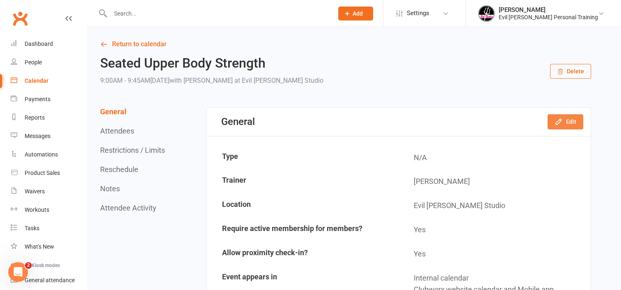
click at [572, 120] on button "Edit" at bounding box center [565, 121] width 36 height 15
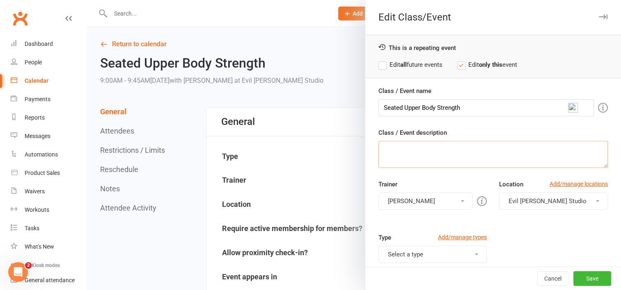
click at [384, 153] on textarea "Class / Event description" at bounding box center [492, 154] width 229 height 27
paste textarea "This class is designed to build upper body strength and endurance while staying…"
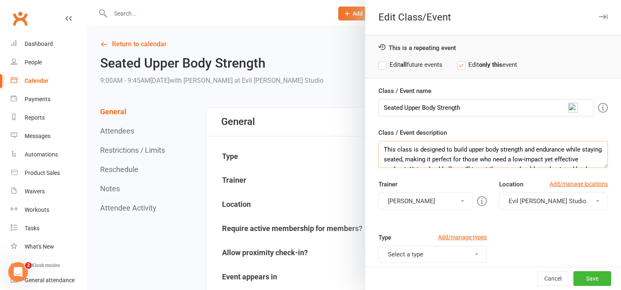
scroll to position [55, 0]
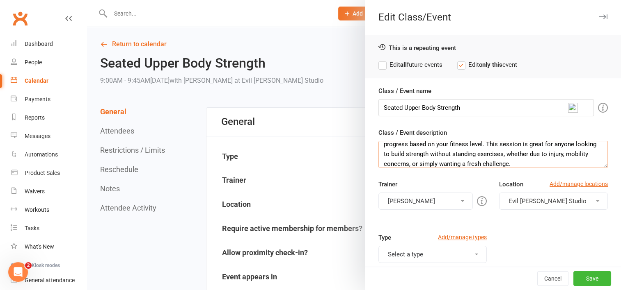
type textarea "This class is designed to build upper body strength and endurance while staying…"
click at [378, 64] on label "Edit all future events" at bounding box center [410, 65] width 64 height 10
click at [409, 256] on button "Select a type" at bounding box center [432, 254] width 109 height 17
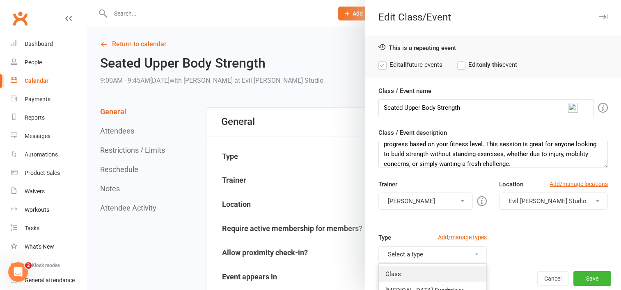
click at [404, 270] on link "Class" at bounding box center [433, 274] width 108 height 16
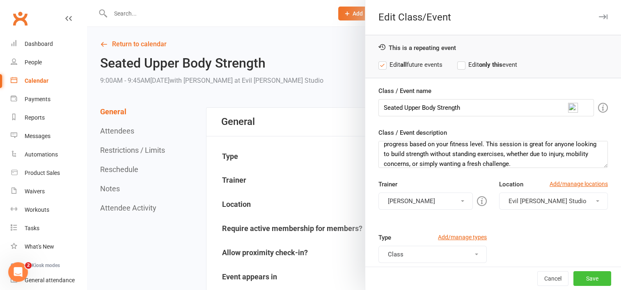
click at [573, 277] on button "Save" at bounding box center [592, 279] width 38 height 15
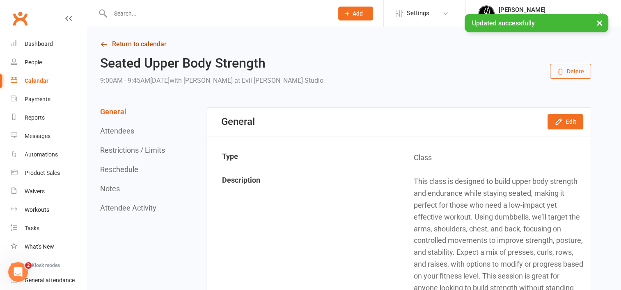
click at [134, 43] on link "Return to calendar" at bounding box center [345, 44] width 491 height 11
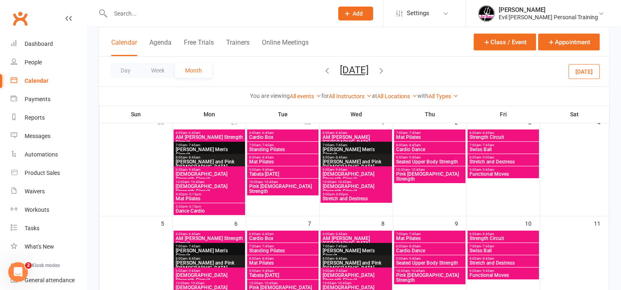
scroll to position [58, 0]
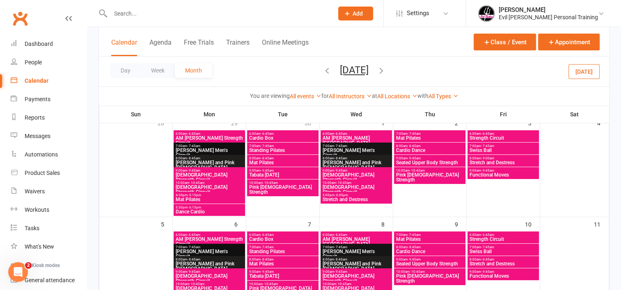
click at [322, 69] on icon "button" at bounding box center [326, 70] width 9 height 9
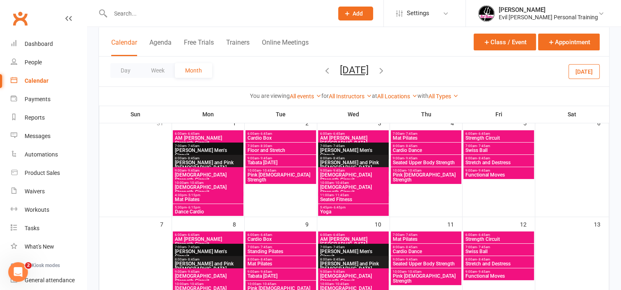
click at [322, 67] on icon "button" at bounding box center [326, 70] width 9 height 9
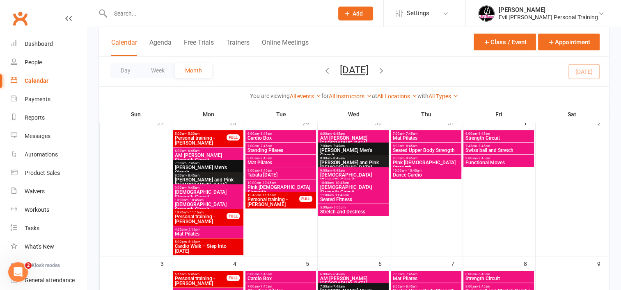
click at [386, 69] on icon "button" at bounding box center [381, 70] width 9 height 9
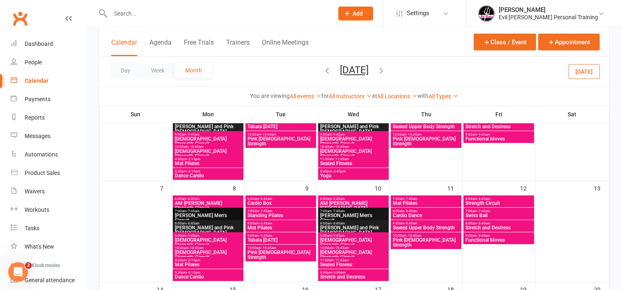
scroll to position [89, 0]
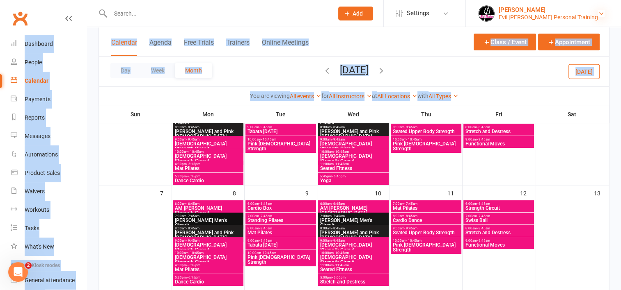
drag, startPoint x: 610, startPoint y: 63, endPoint x: 603, endPoint y: 11, distance: 52.2
click at [492, 79] on div "Day Week Month September 2025 August 2025 Sun Mon Tue Wed Thu Fri Sat 27 28 29 …" at bounding box center [354, 72] width 510 height 30
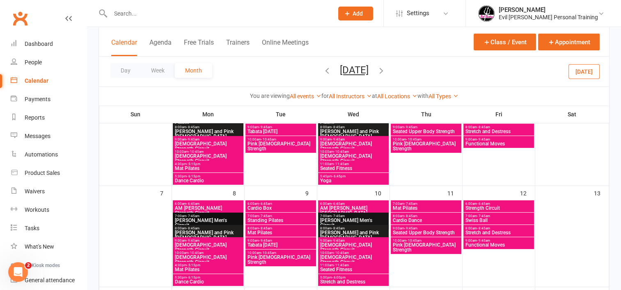
click at [322, 68] on icon "button" at bounding box center [326, 70] width 9 height 9
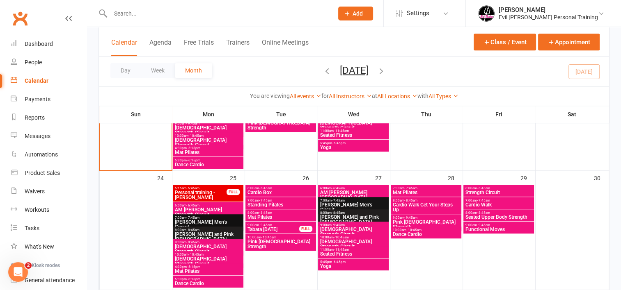
scroll to position [537, 0]
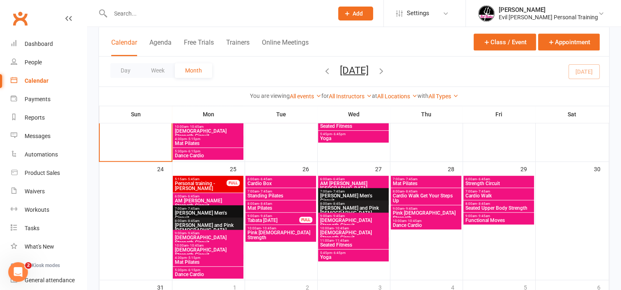
click at [493, 208] on span "Seated Upper Body Strength" at bounding box center [498, 208] width 67 height 5
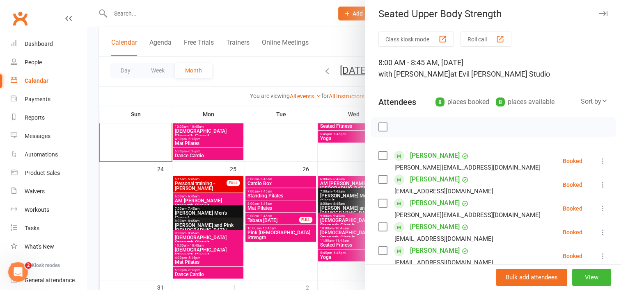
scroll to position [0, 0]
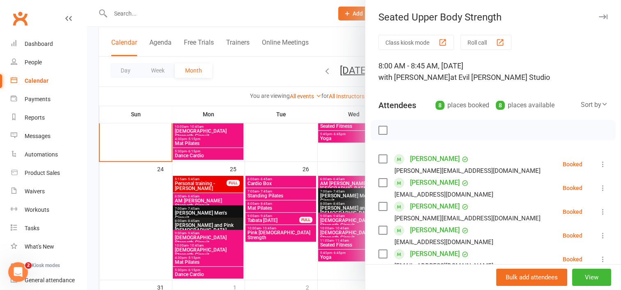
click at [320, 14] on div at bounding box center [354, 145] width 534 height 290
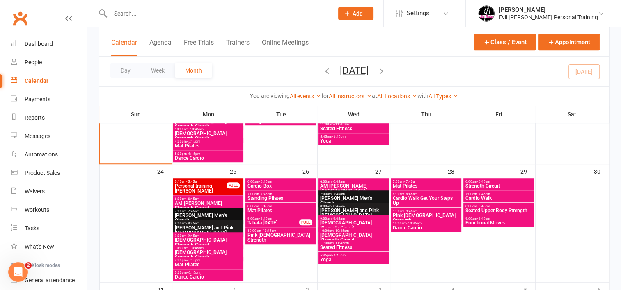
scroll to position [543, 0]
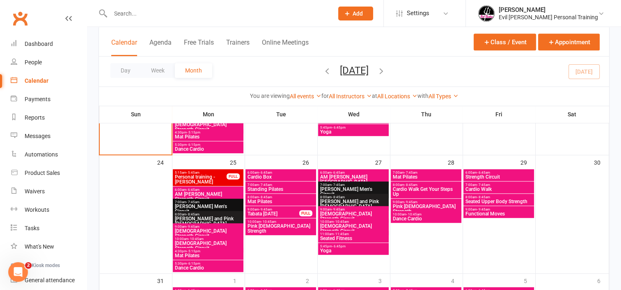
click at [495, 201] on span "Seated Upper Body Strength" at bounding box center [498, 201] width 67 height 5
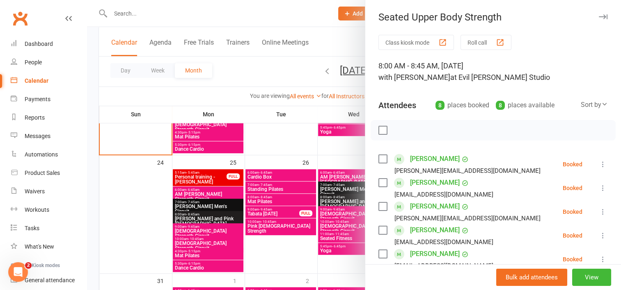
click at [344, 159] on div at bounding box center [354, 145] width 534 height 290
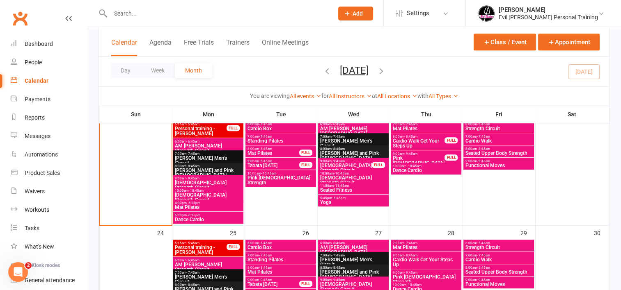
scroll to position [472, 0]
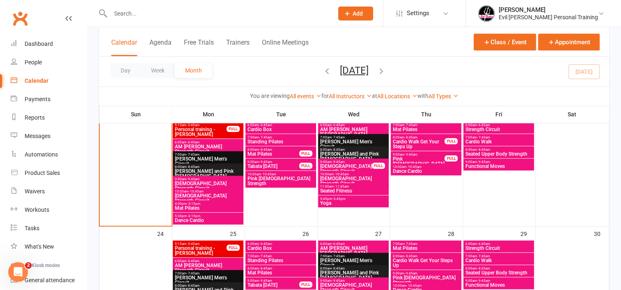
click at [223, 206] on span "Mat Pilates" at bounding box center [207, 208] width 67 height 5
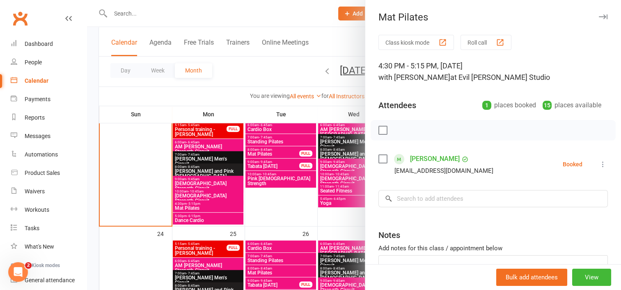
click at [317, 7] on div at bounding box center [354, 145] width 534 height 290
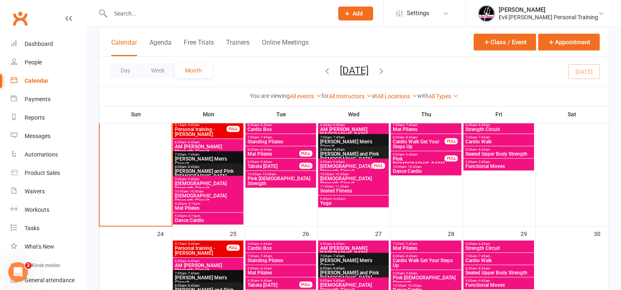
click at [317, 7] on div at bounding box center [212, 13] width 229 height 27
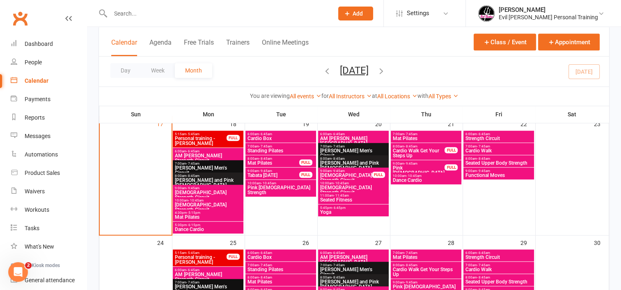
scroll to position [487, 0]
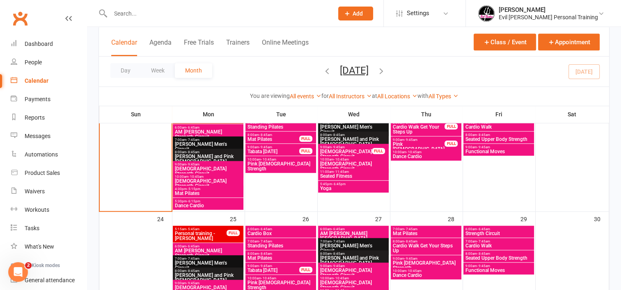
click at [348, 186] on span "Yoga" at bounding box center [353, 188] width 67 height 5
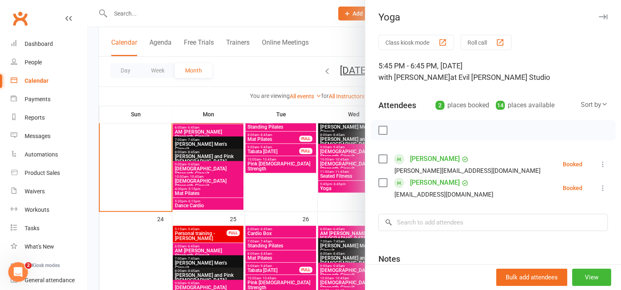
click at [320, 11] on div at bounding box center [354, 145] width 534 height 290
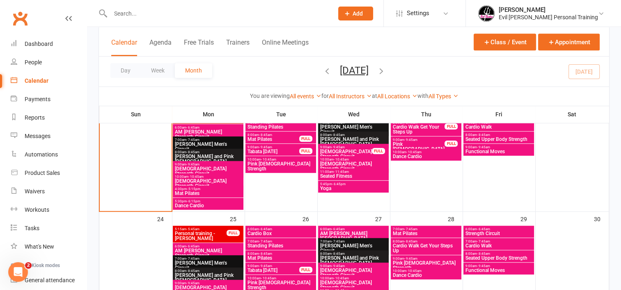
click at [203, 206] on span "Dance Cardio" at bounding box center [207, 205] width 67 height 5
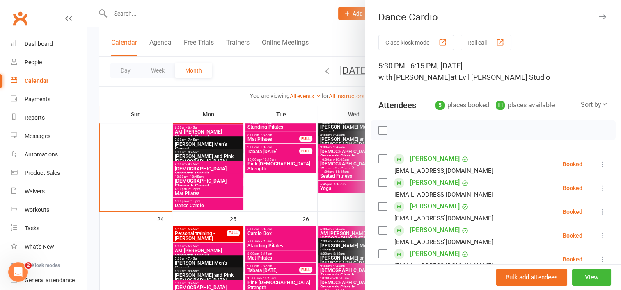
click at [316, 13] on div at bounding box center [354, 145] width 534 height 290
